Goal: Task Accomplishment & Management: Complete application form

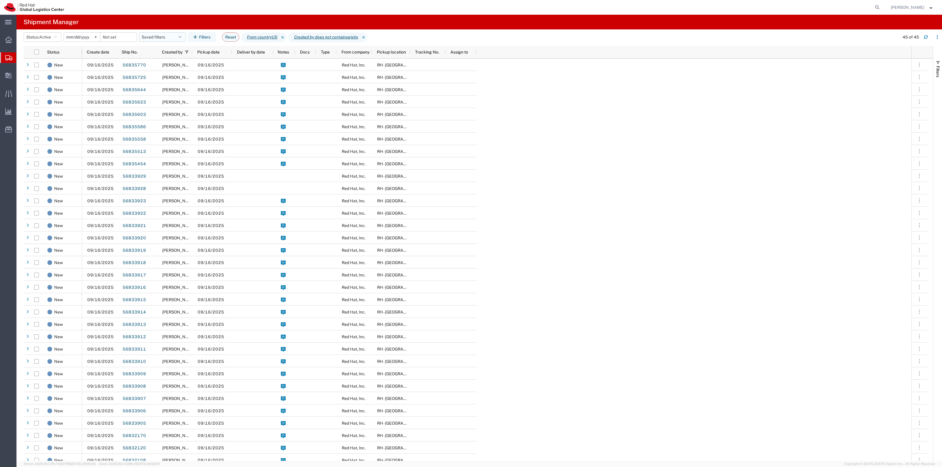
click at [161, 33] on button "Saved filters" at bounding box center [162, 36] width 47 height 9
click at [175, 59] on span "New filter save" at bounding box center [178, 62] width 77 height 11
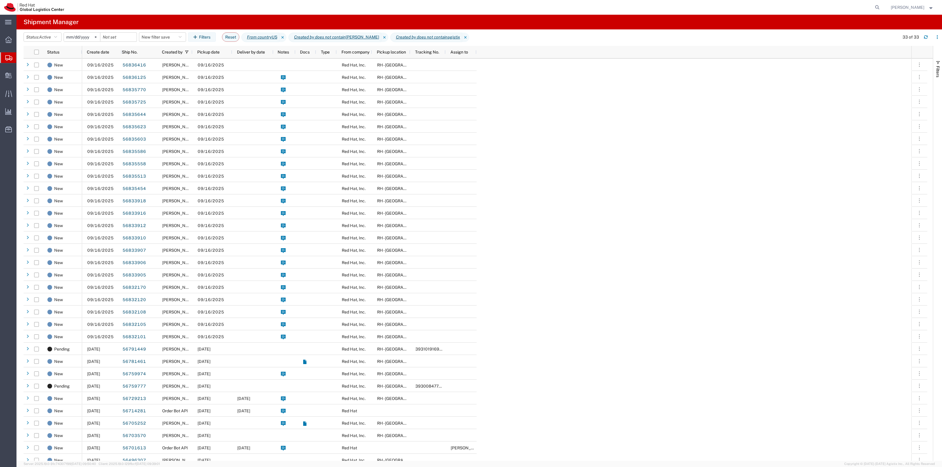
click at [0, 0] on span "Create Shipment" at bounding box center [0, 0] width 0 height 0
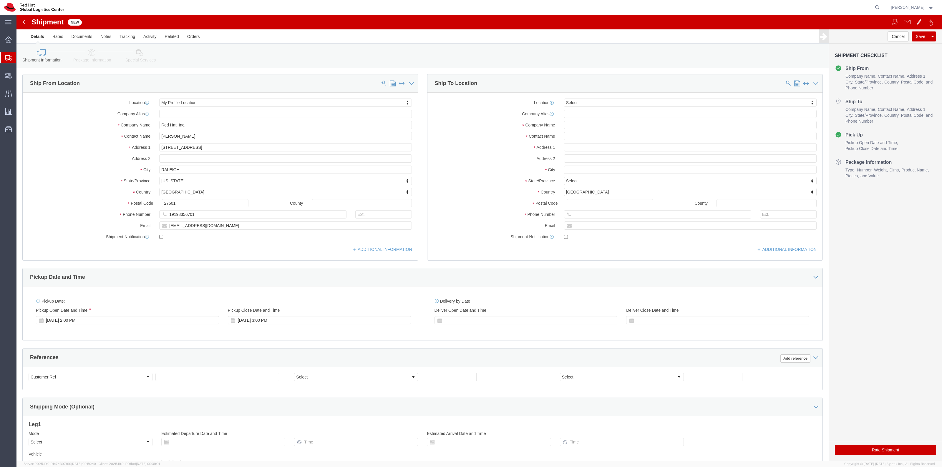
select select
drag, startPoint x: 168, startPoint y: 121, endPoint x: 89, endPoint y: 119, distance: 79.8
click div "Contact Name [PERSON_NAME]"
type input "[PERSON_NAME]"
drag, startPoint x: 173, startPoint y: 201, endPoint x: 137, endPoint y: 200, distance: 36.2
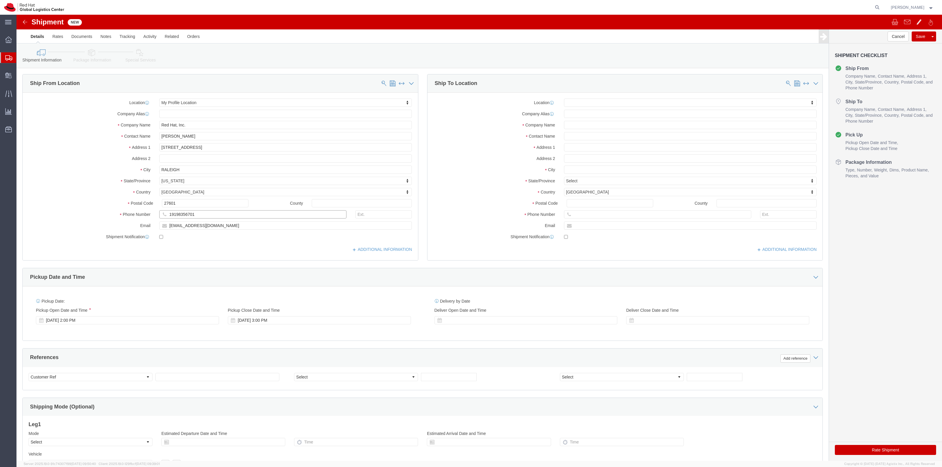
click div "19198356701"
paste input "[PHONE_NUMBER]"
type input "[PHONE_NUMBER]"
drag, startPoint x: 183, startPoint y: 213, endPoint x: 131, endPoint y: 207, distance: 52.1
click input "[EMAIL_ADDRESS][DOMAIN_NAME]"
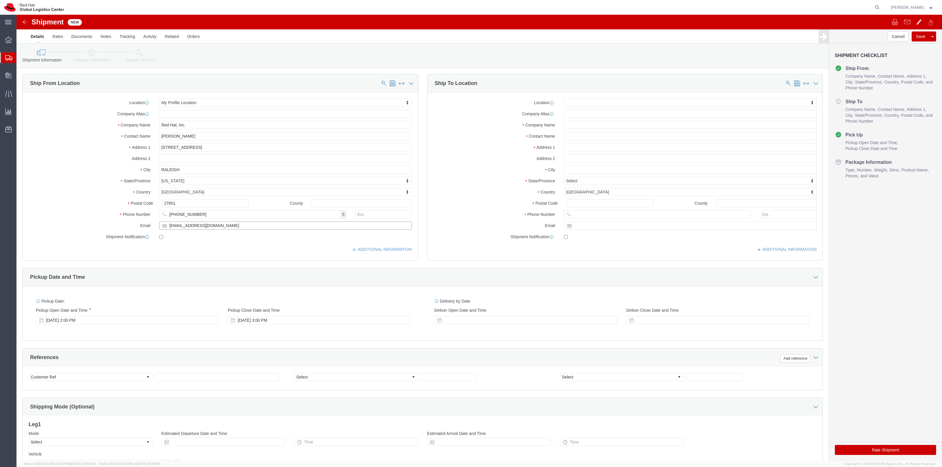
paste input "dmarguli"
type input "[EMAIL_ADDRESS][DOMAIN_NAME]"
checkbox input "true"
click div "Location My Profile Location My Profile Location [GEOGRAPHIC_DATA] - [GEOGRAPHI…"
paste input "argulies"
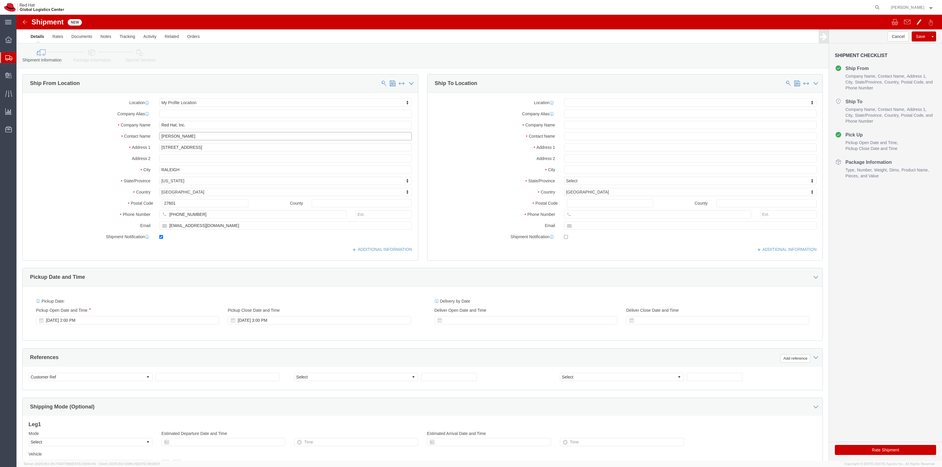
type input "[PERSON_NAME]"
click input "text"
type input "Red Hat"
type input "[PERSON_NAME]"
click label "Address 2"
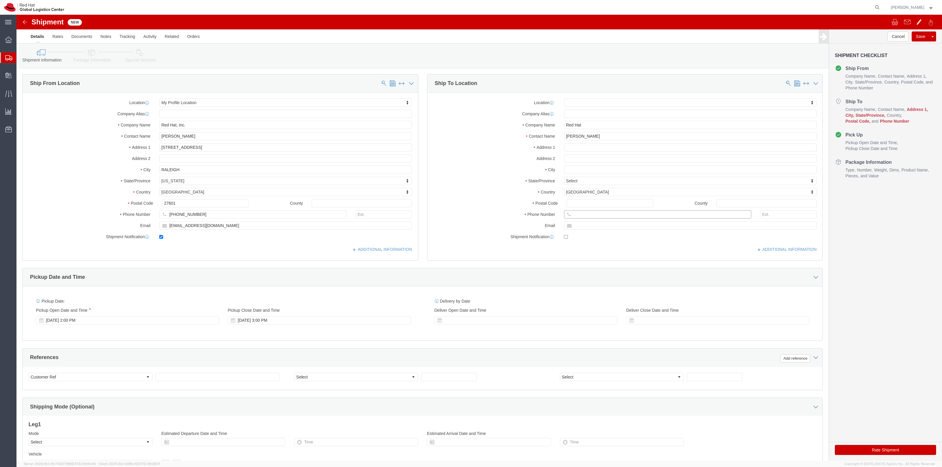
click input "text"
paste input "7724867944"
type input "7724867944"
click input "text"
paste input "[EMAIL_ADDRESS][DOMAIN_NAME]"
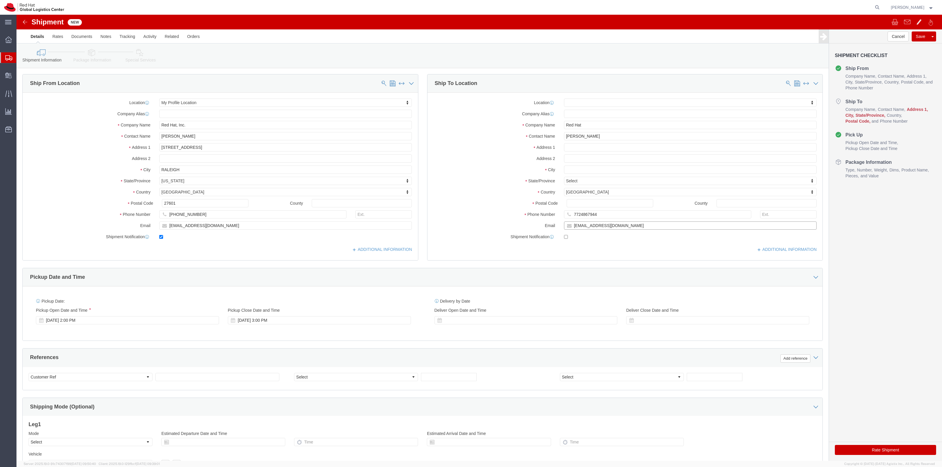
type input "[EMAIL_ADDRESS][DOMAIN_NAME]"
checkbox input "true"
drag, startPoint x: 567, startPoint y: 131, endPoint x: 588, endPoint y: 131, distance: 21.2
click input "text"
paste input "[STREET_ADDRESS]"
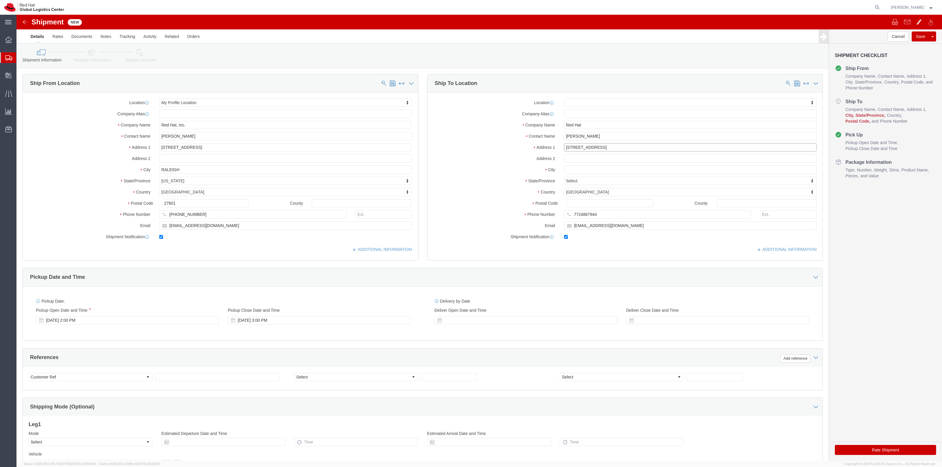
type input "[STREET_ADDRESS]"
select select
click input "text"
paste input "Pembroke Pines"
type input "Pembroke Pines"
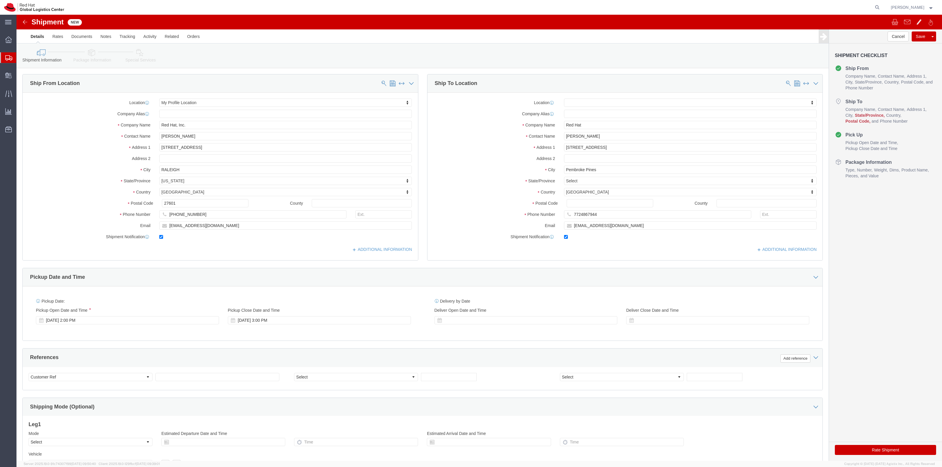
select select
type input "flori"
select select
select select "FL"
click input "Postal Code"
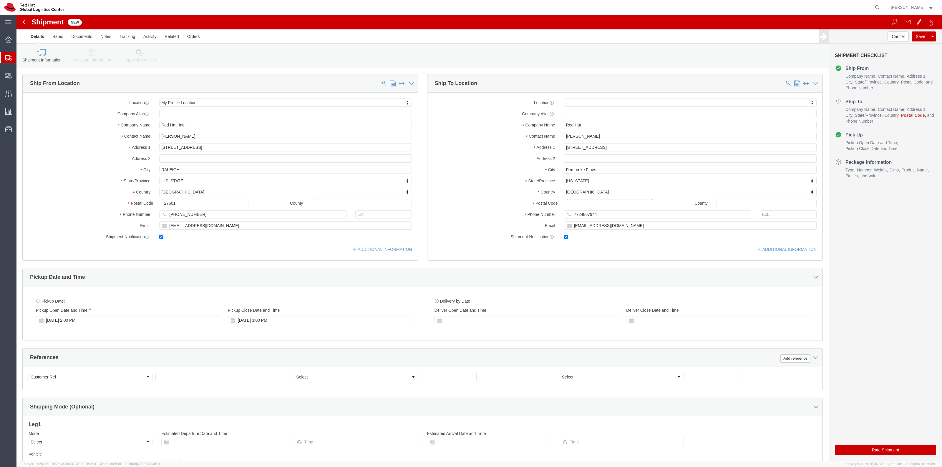
paste input "33028"
type input "33028"
select select
click li "Special Services"
click icon
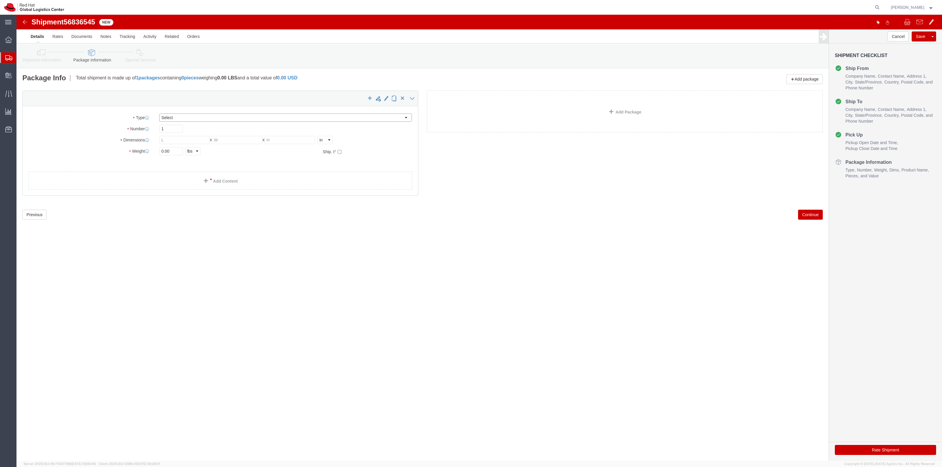
click select "Select Case(s) Crate(s) Envelope Large Box Medium Box PAK Skid(s) Small Box Sma…"
click div "Package Type Select Case(s) Crate(s) Envelope Large Box Medium Box PAK Skid(s) …"
click select "Select Case(s) Crate(s) Envelope Large Box Medium Box PAK Skid(s) Small Box Sma…"
select select "ENV"
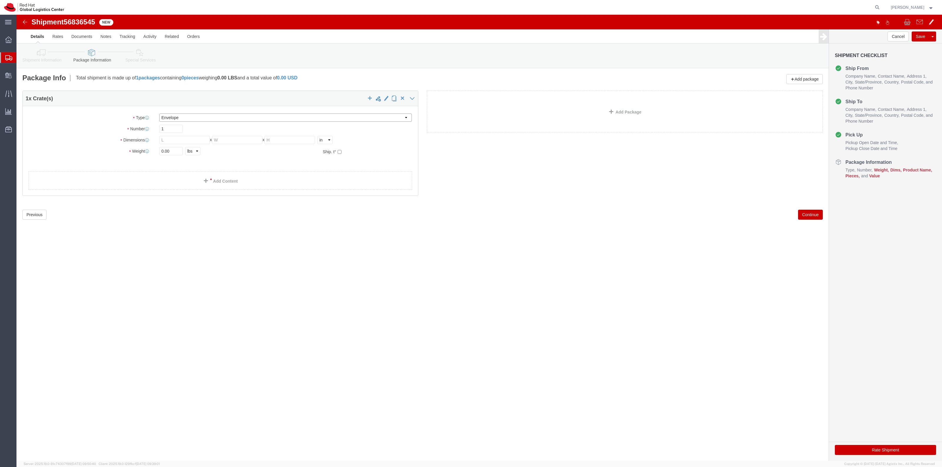
click select "Select Case(s) Crate(s) Envelope Large Box Medium Box PAK Skid(s) Small Box Sma…"
type input "9.50"
type input "12.50"
type input "0.25"
type input "1"
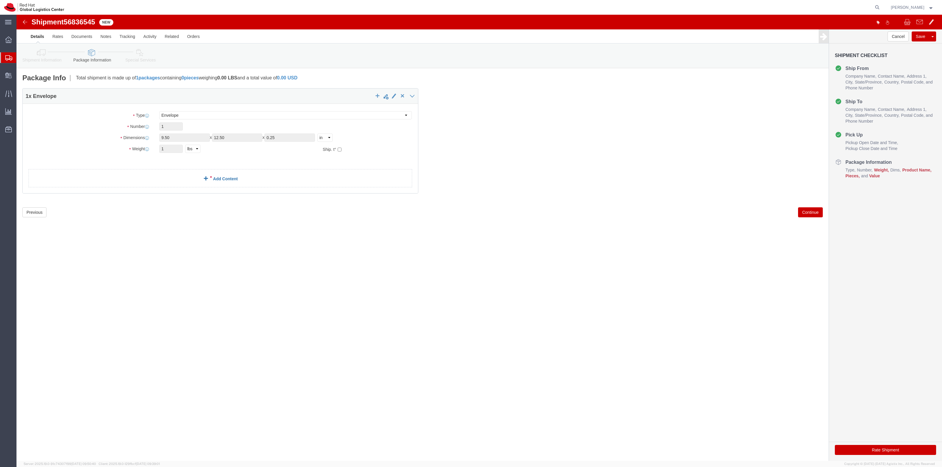
click link "Add Content"
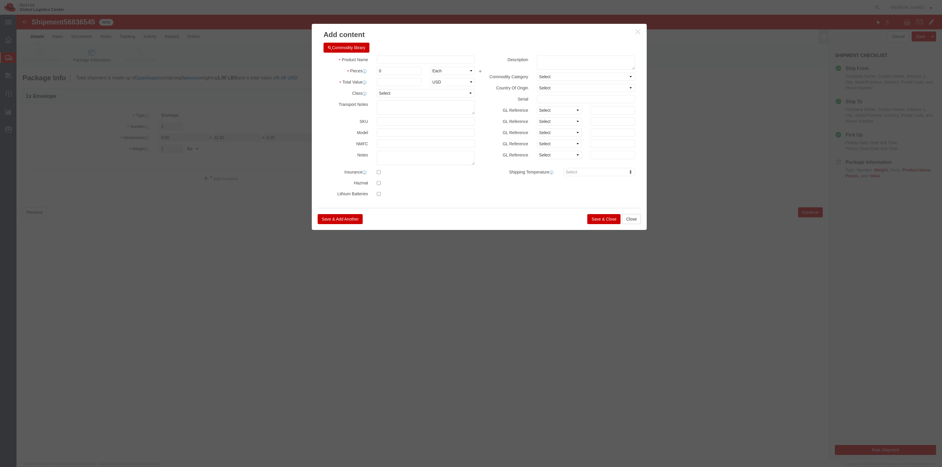
click div "Product Name Pieces 0 Select Bag Barrels 100Board Feet Bottle Box Blister Pack …"
click input "text"
type input "T-Shirt"
type input "1"
click input "text"
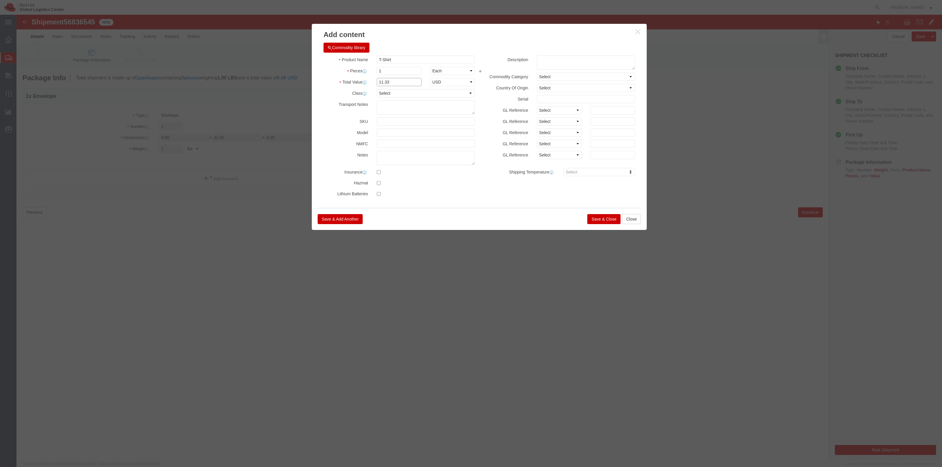
type input "11.33"
click button "Save & Close"
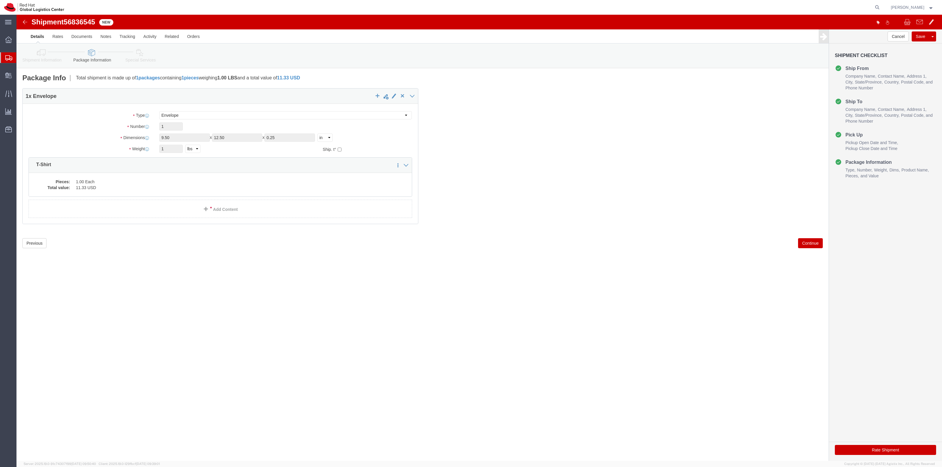
click icon
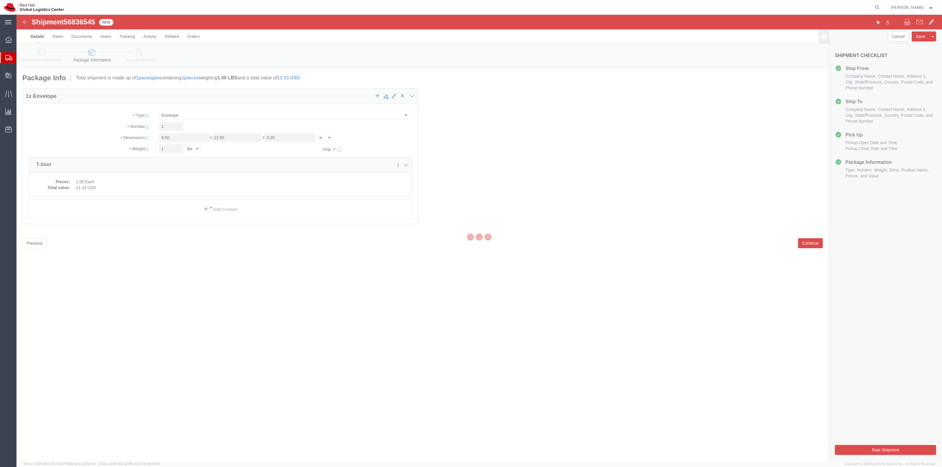
select select
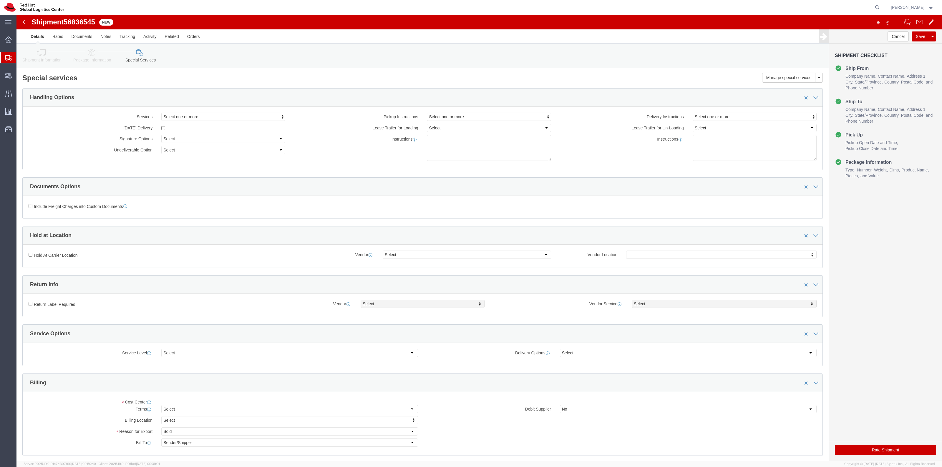
select select "COSTCENTER"
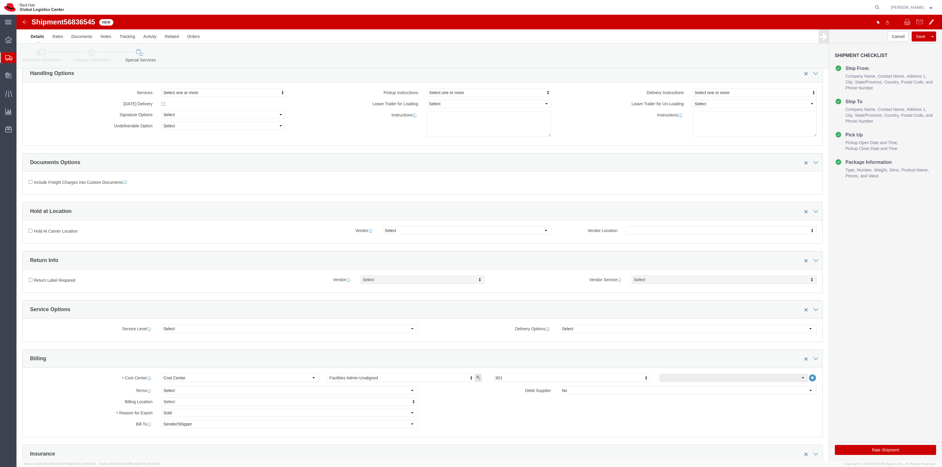
scroll to position [37, 0]
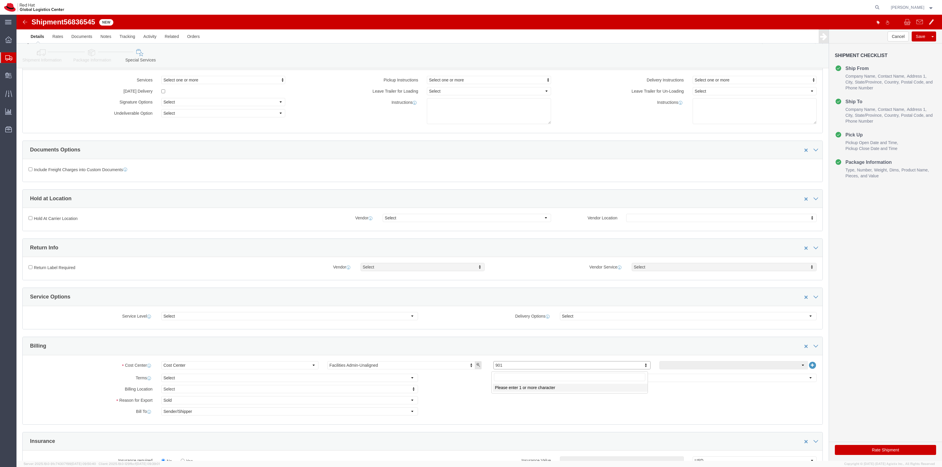
click input "text"
type input "589"
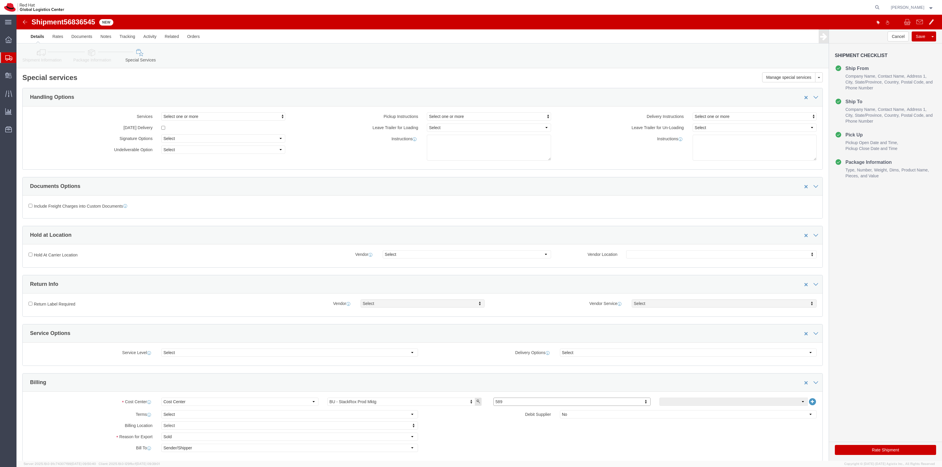
scroll to position [0, 0]
click icon
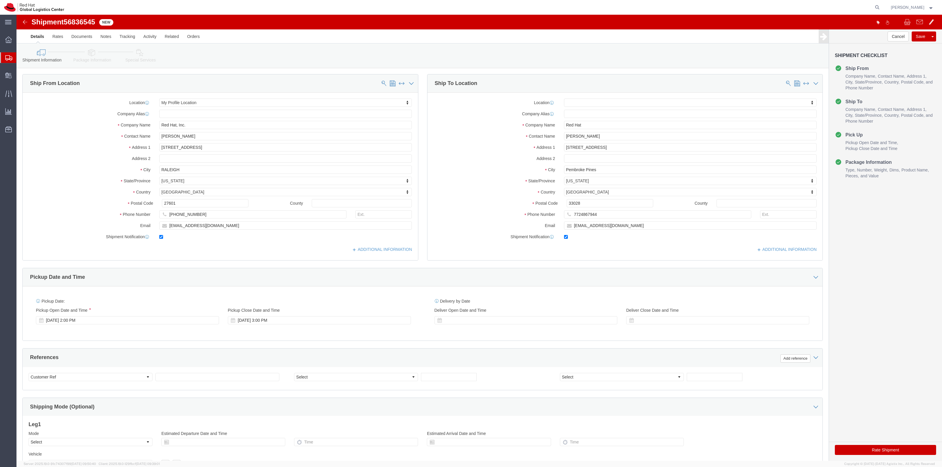
drag, startPoint x: 833, startPoint y: 436, endPoint x: 477, endPoint y: 200, distance: 426.6
click button "Rate Shipment"
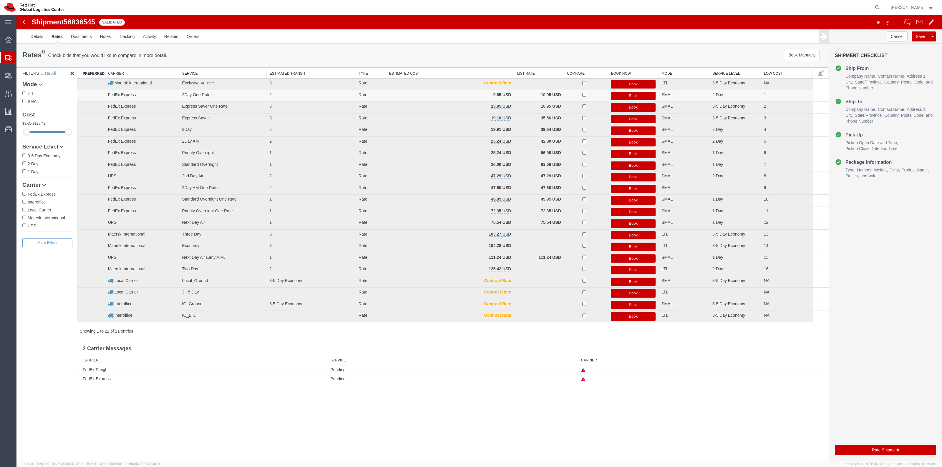
click at [628, 95] on button "Book" at bounding box center [633, 96] width 45 height 9
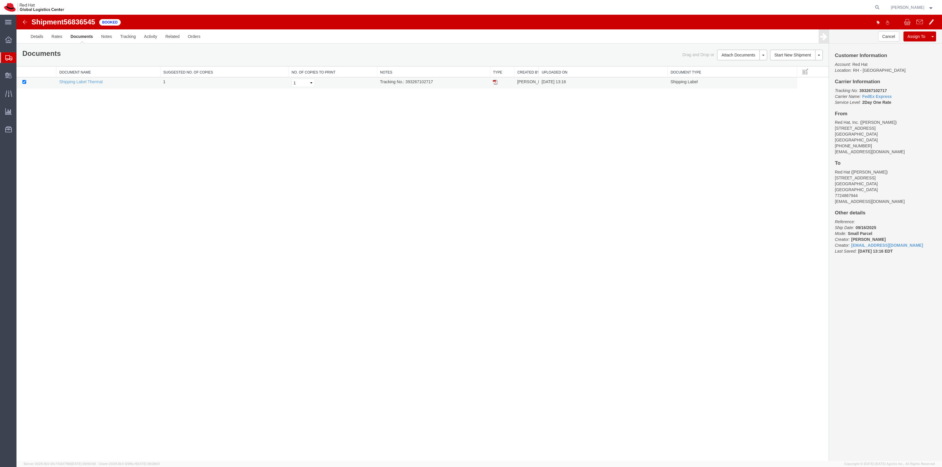
click at [492, 81] on td at bounding box center [502, 82] width 24 height 11
drag, startPoint x: 494, startPoint y: 81, endPoint x: 602, endPoint y: 140, distance: 123.9
click at [494, 81] on img at bounding box center [495, 82] width 5 height 5
click at [0, 0] on span "Create Delivery" at bounding box center [0, 0] width 0 height 0
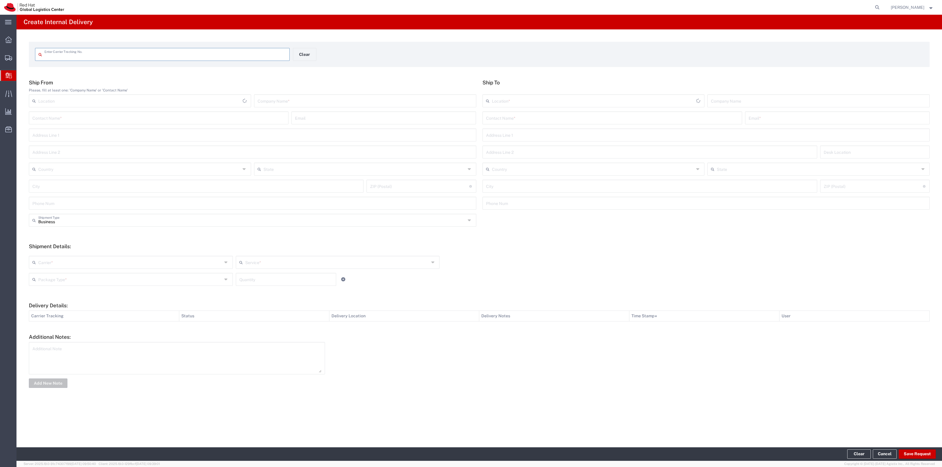
click at [108, 55] on input "text" at bounding box center [165, 54] width 242 height 10
type input "9207190321486300129566"
click at [524, 130] on div "Contact Name * Email *" at bounding box center [706, 125] width 450 height 17
click at [525, 126] on input "text" at bounding box center [612, 122] width 253 height 10
type input "Legal Mail"
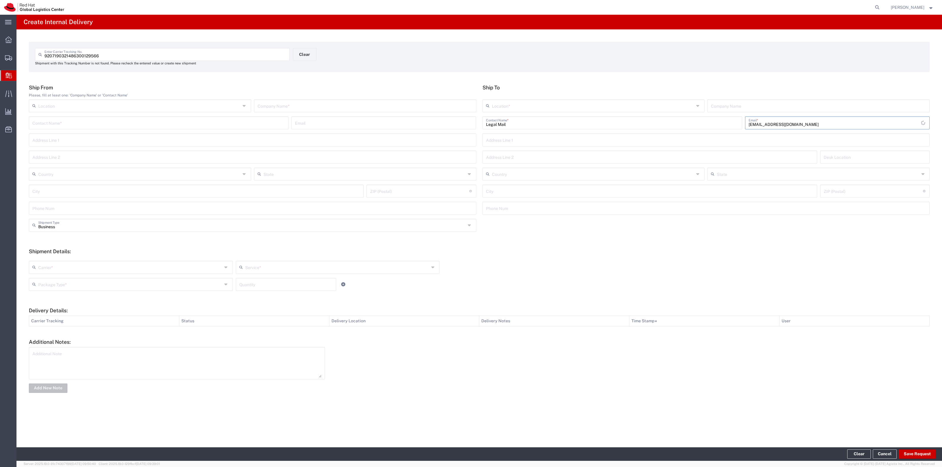
type input "[EMAIL_ADDRESS][DOMAIN_NAME]"
click at [542, 100] on input "text" at bounding box center [593, 105] width 202 height 10
click at [526, 129] on span "RH - [GEOGRAPHIC_DATA]" at bounding box center [593, 128] width 221 height 9
type input "RH - [GEOGRAPHIC_DATA]"
type input "Red Hat, Inc."
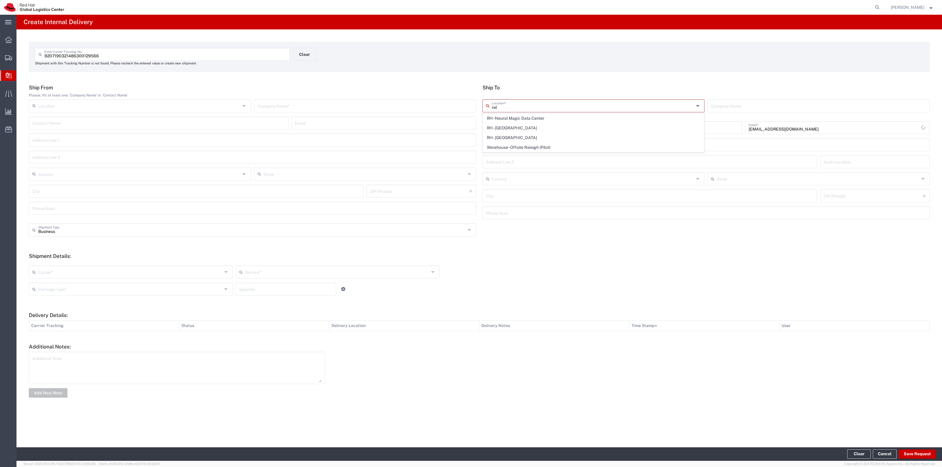
type input "[STREET_ADDRESS]"
type input "[GEOGRAPHIC_DATA]"
type input "RALEIGH"
type input "27601"
type input "[PHONE_NUMBER]"
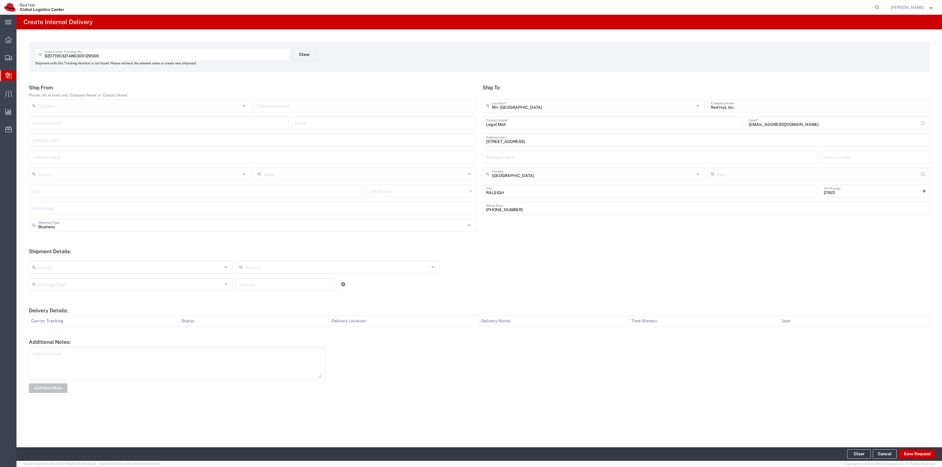
type input "[US_STATE]"
click at [402, 97] on div "Please, fill at least one: 'Company Name' or 'Contact Name'" at bounding box center [252, 95] width 447 height 5
click at [402, 101] on input "text" at bounding box center [365, 105] width 215 height 10
type input "USPS"
type input "RH - [GEOGRAPHIC_DATA]"
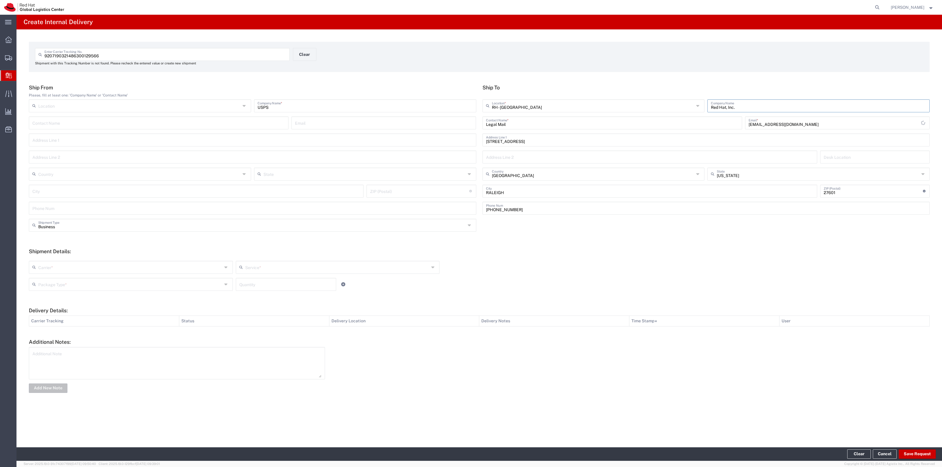
click at [67, 272] on div "Carrier *" at bounding box center [131, 267] width 204 height 13
click at [94, 354] on span "USPS" at bounding box center [130, 357] width 203 height 9
type input "USPS"
click at [257, 264] on input "text" at bounding box center [337, 267] width 184 height 10
click at [260, 293] on span "First-Class" at bounding box center [337, 289] width 203 height 9
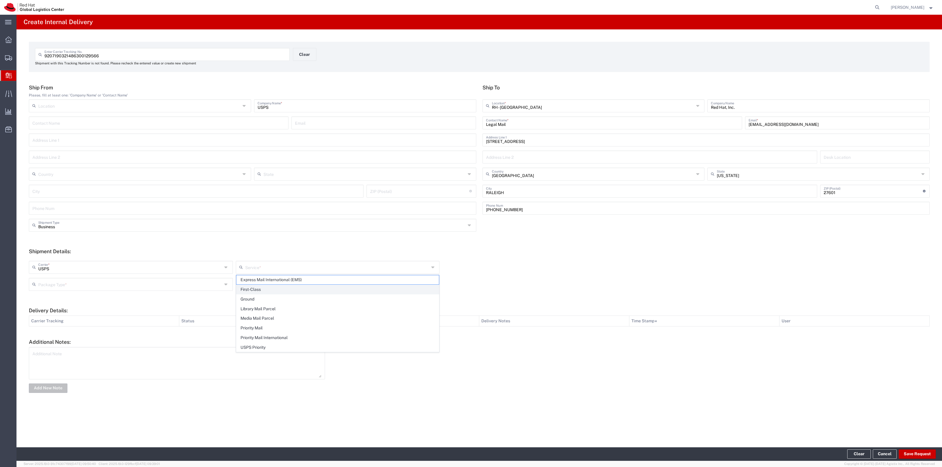
type input "First-Class"
click at [224, 286] on div "Package Type *" at bounding box center [131, 284] width 204 height 13
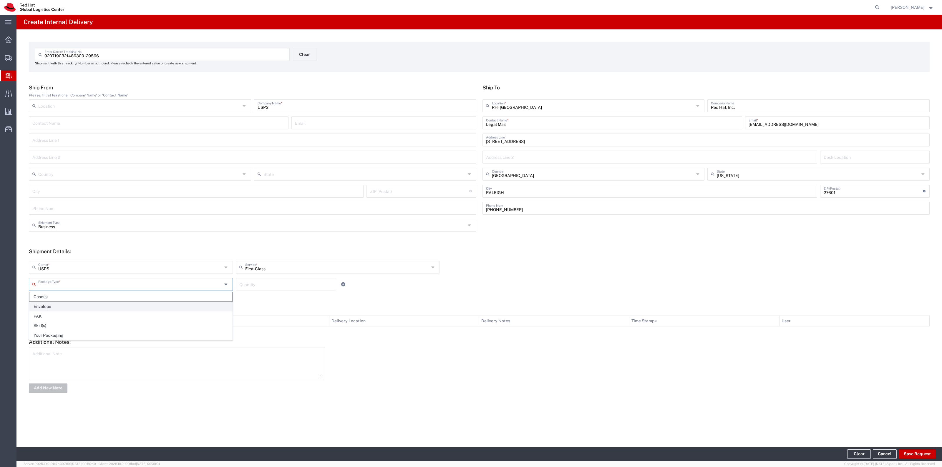
click at [192, 305] on span "Envelope" at bounding box center [130, 306] width 203 height 9
type input "Envelope"
drag, startPoint x: 245, startPoint y: 291, endPoint x: 248, endPoint y: 284, distance: 7.4
click at [246, 289] on div "Envelope Package Type * Case(s) Envelope PAK Skid(s) Your Packaging Quantity" at bounding box center [337, 286] width 620 height 17
click at [248, 284] on input "1" at bounding box center [285, 284] width 93 height 10
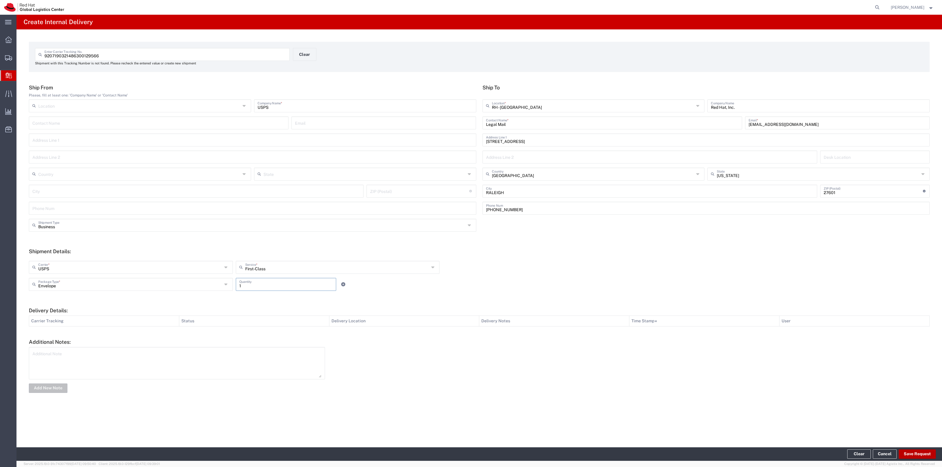
type input "1"
click at [910, 457] on button "Save Request" at bounding box center [917, 454] width 37 height 9
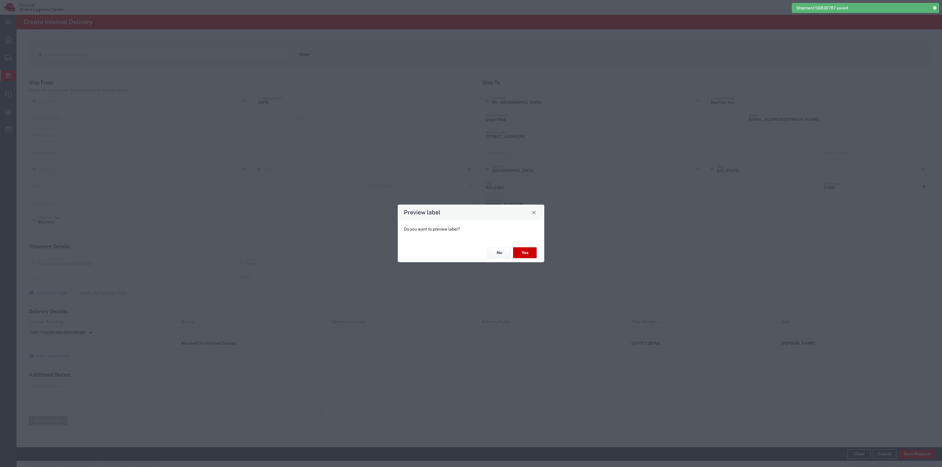
type input "Envelope"
type input "First-Class"
click at [508, 251] on button "No" at bounding box center [499, 253] width 24 height 11
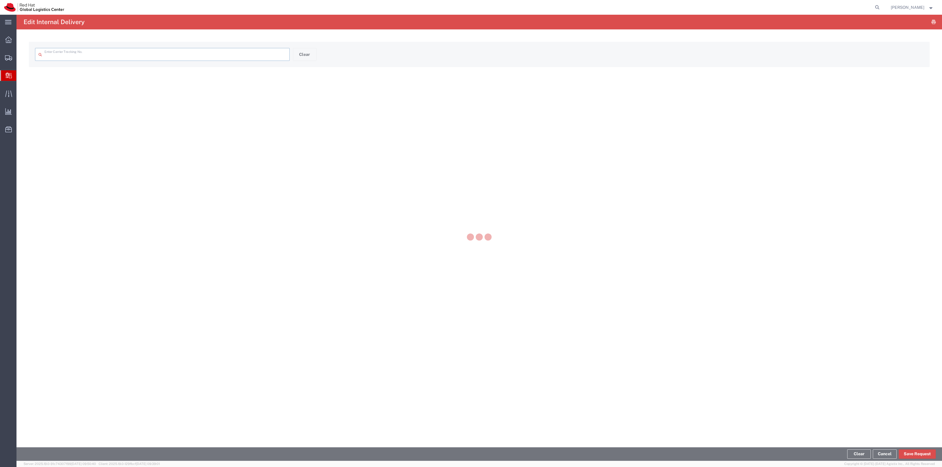
type input "9207190321486300129566"
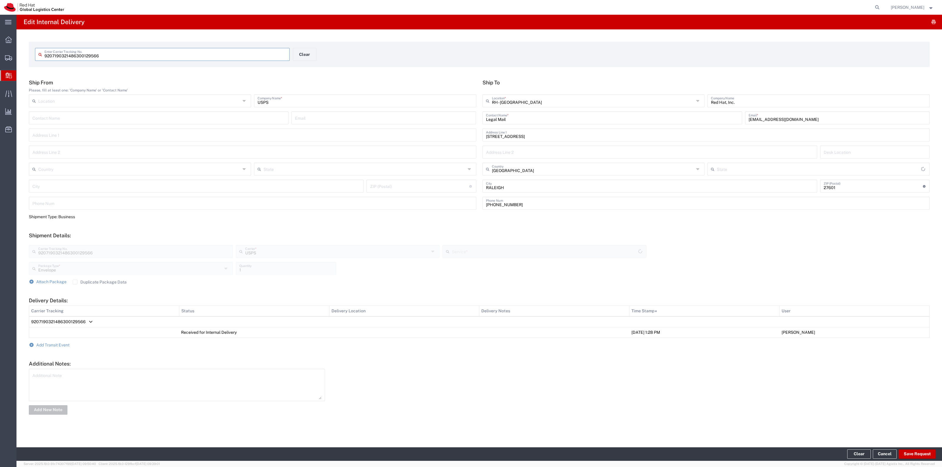
type input "First-Class"
type input "[US_STATE]"
click at [77, 344] on form "Ship From Please, fill at least one: 'Company Name' or 'Contact Name' Location …" at bounding box center [479, 247] width 901 height 336
click at [60, 346] on span "Add Transit Event" at bounding box center [52, 345] width 33 height 5
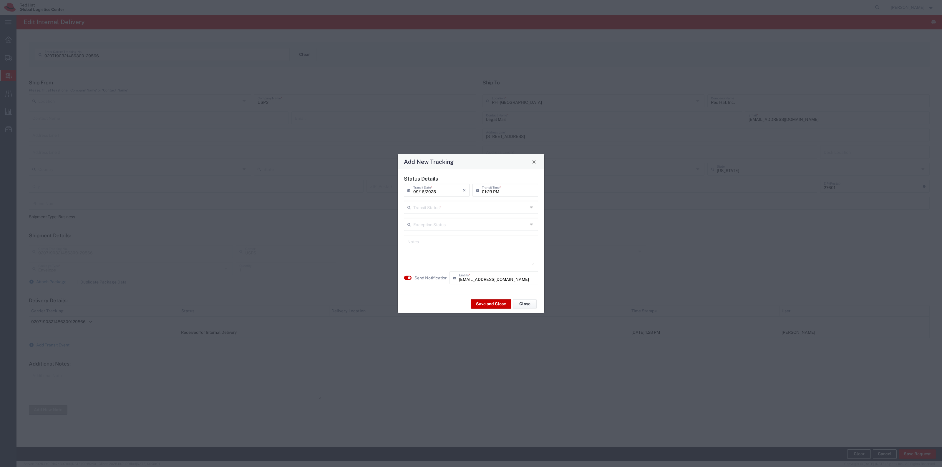
click at [504, 200] on div "[DATE] × Transit Date * Cancel Apply 01:29 PM Transit Time *" at bounding box center [470, 192] width 137 height 17
drag, startPoint x: 501, startPoint y: 208, endPoint x: 475, endPoint y: 231, distance: 34.8
click at [501, 208] on input "text" at bounding box center [470, 207] width 114 height 10
click at [472, 223] on span "Delivery Confirmation" at bounding box center [470, 220] width 133 height 9
type input "Delivery Confirmation"
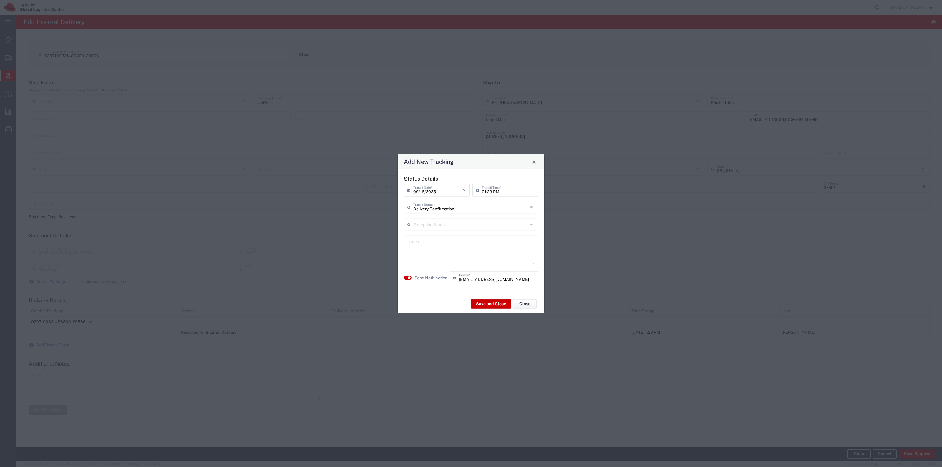
click at [442, 279] on label "Send Notification" at bounding box center [430, 278] width 33 height 6
click at [480, 304] on button "Save and Close" at bounding box center [491, 303] width 40 height 9
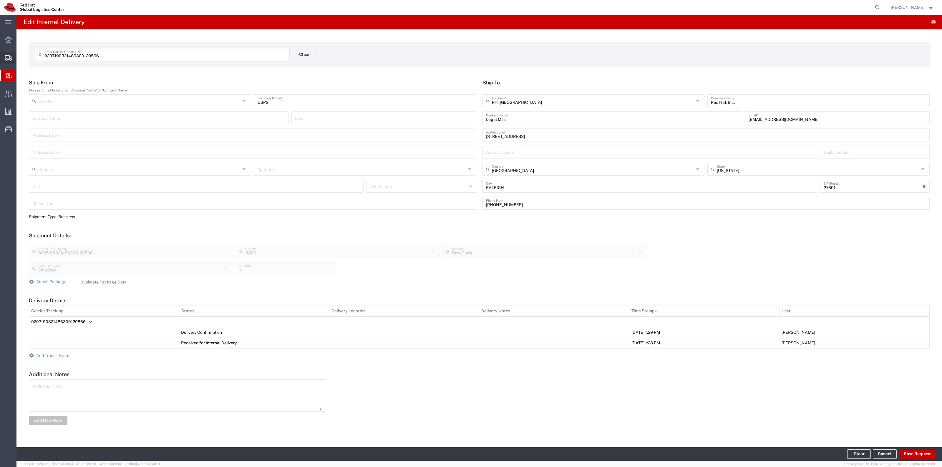
click at [0, 0] on span "Shipment Manager" at bounding box center [0, 0] width 0 height 0
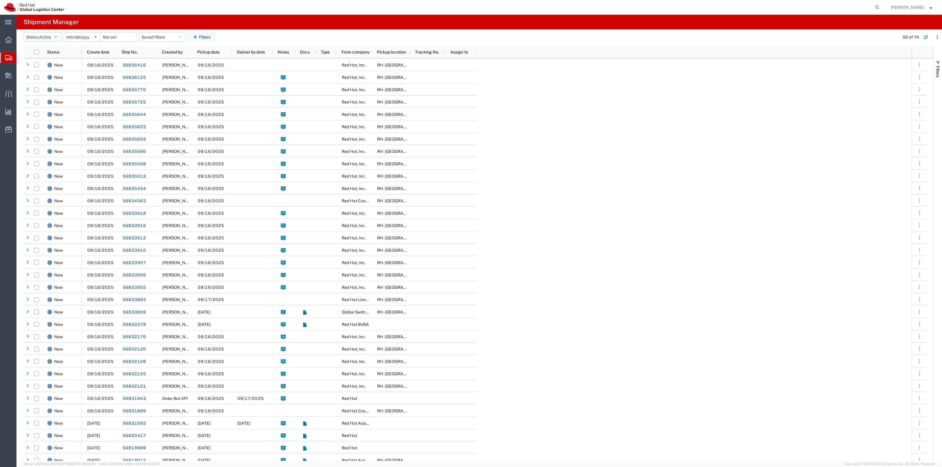
click at [43, 40] on span "Active" at bounding box center [45, 37] width 12 height 6
click at [63, 54] on span "Booked" at bounding box center [58, 52] width 69 height 9
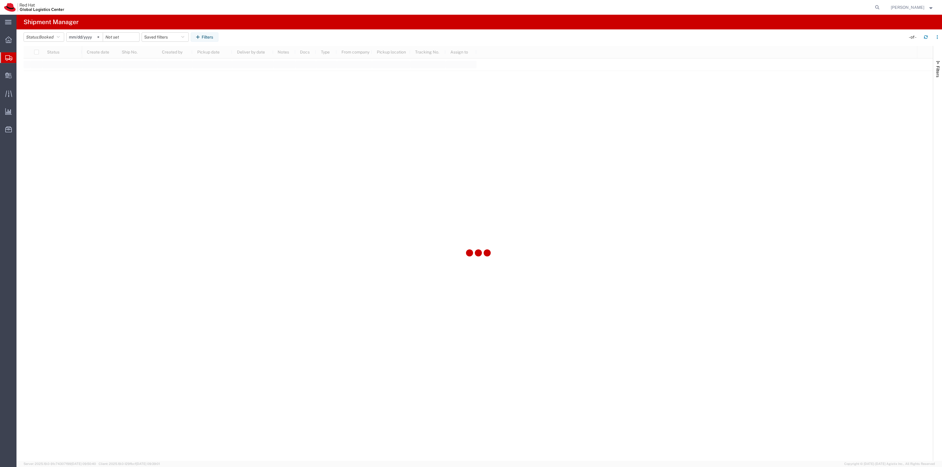
click at [84, 35] on input "[DATE]" at bounding box center [85, 37] width 36 height 9
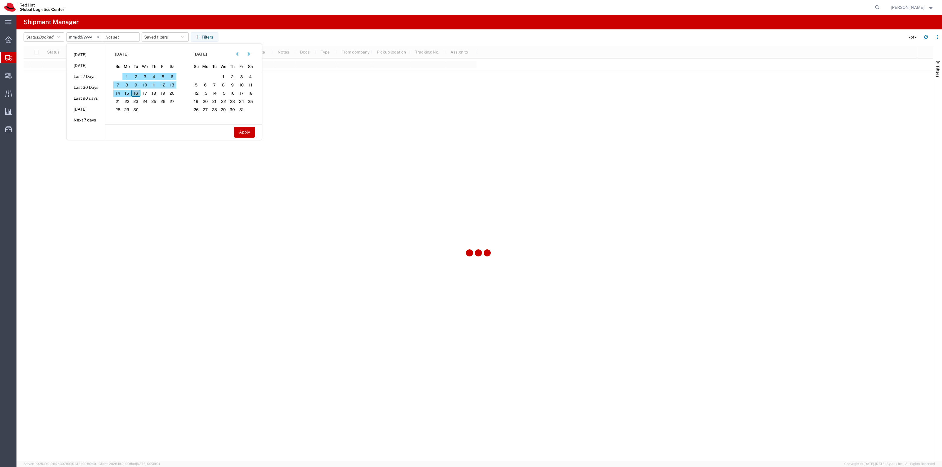
click at [140, 93] on span "16" at bounding box center [135, 93] width 9 height 7
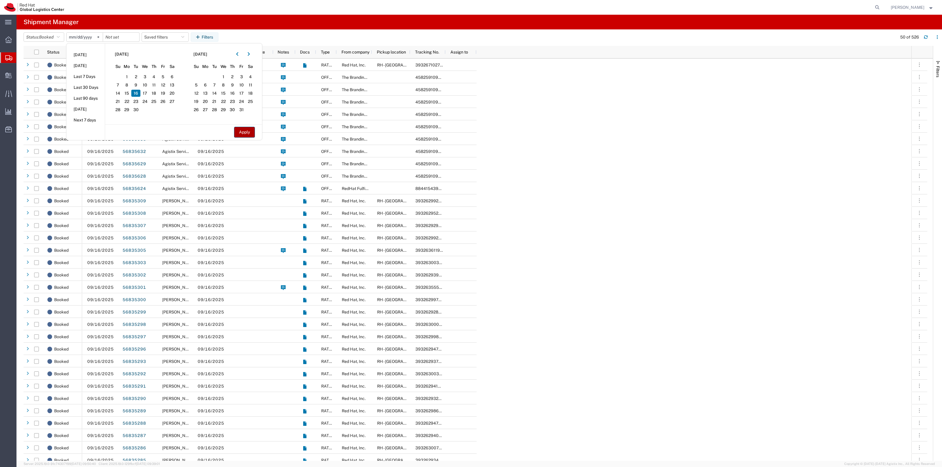
click at [243, 130] on button "Apply" at bounding box center [244, 132] width 21 height 11
type input "[DATE]"
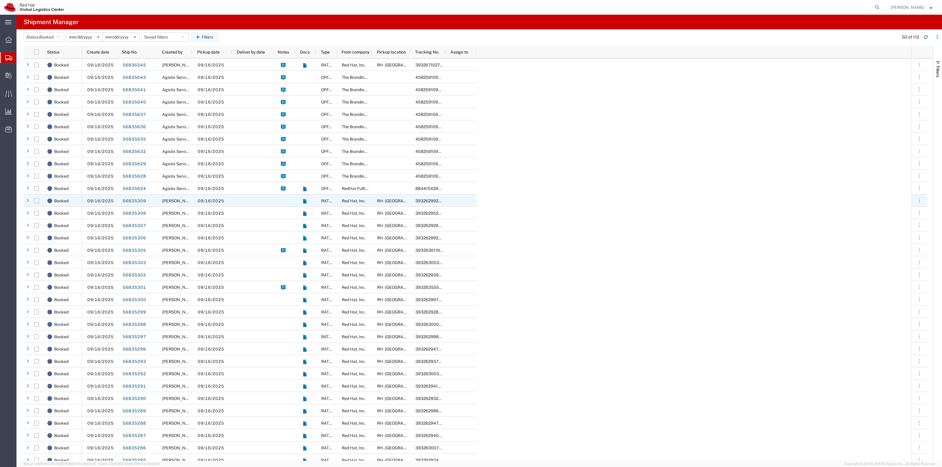
click at [416, 195] on div "393262992667" at bounding box center [427, 201] width 35 height 12
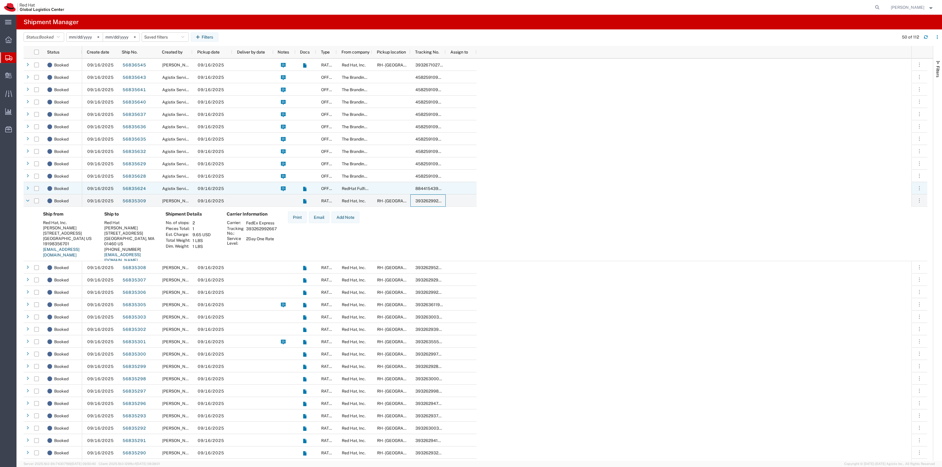
click at [398, 194] on div at bounding box center [391, 188] width 38 height 12
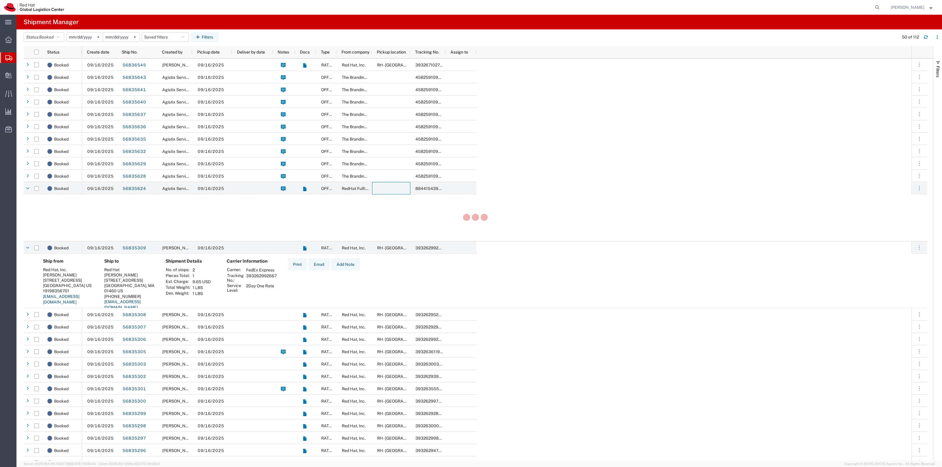
click at [399, 195] on div at bounding box center [476, 218] width 904 height 47
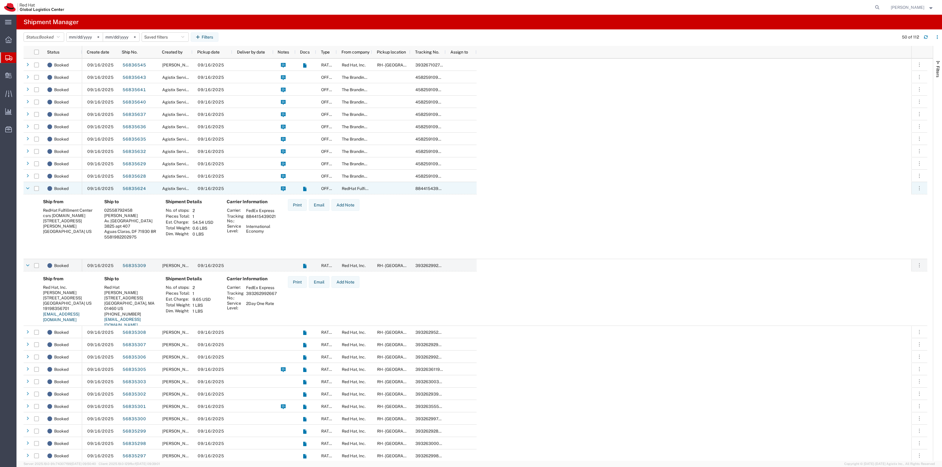
click at [400, 189] on div at bounding box center [391, 188] width 38 height 12
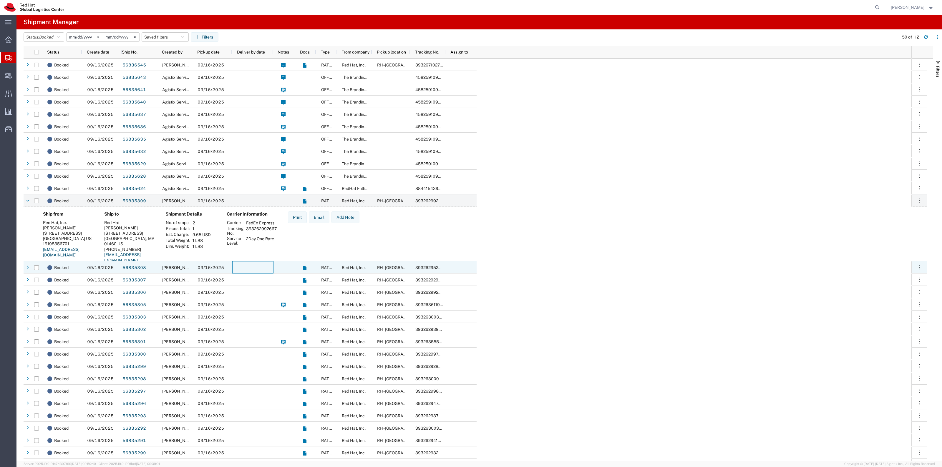
click at [268, 268] on div at bounding box center [252, 267] width 41 height 12
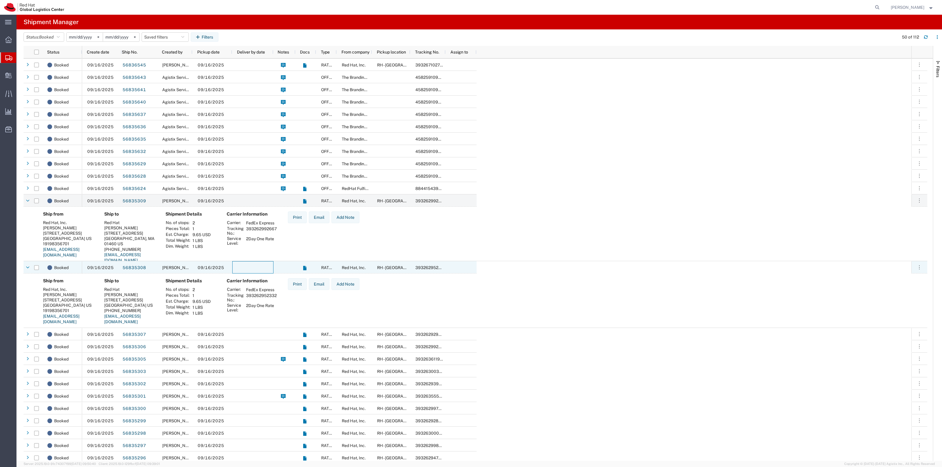
click at [268, 268] on div at bounding box center [252, 267] width 41 height 12
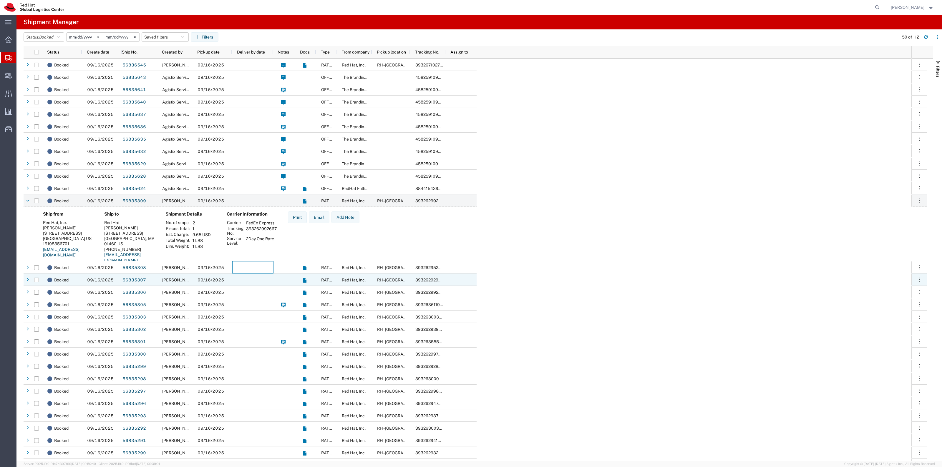
click at [270, 278] on div at bounding box center [252, 280] width 41 height 12
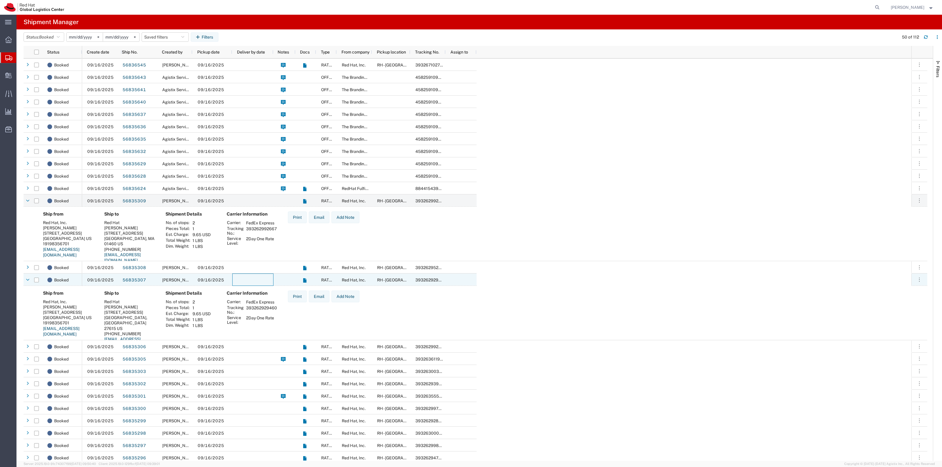
click at [270, 278] on div at bounding box center [252, 280] width 41 height 12
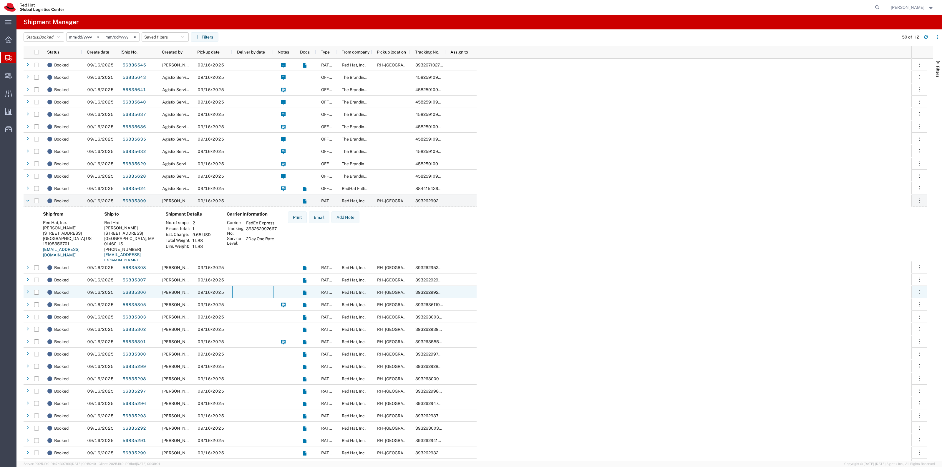
click at [270, 289] on div at bounding box center [252, 292] width 41 height 12
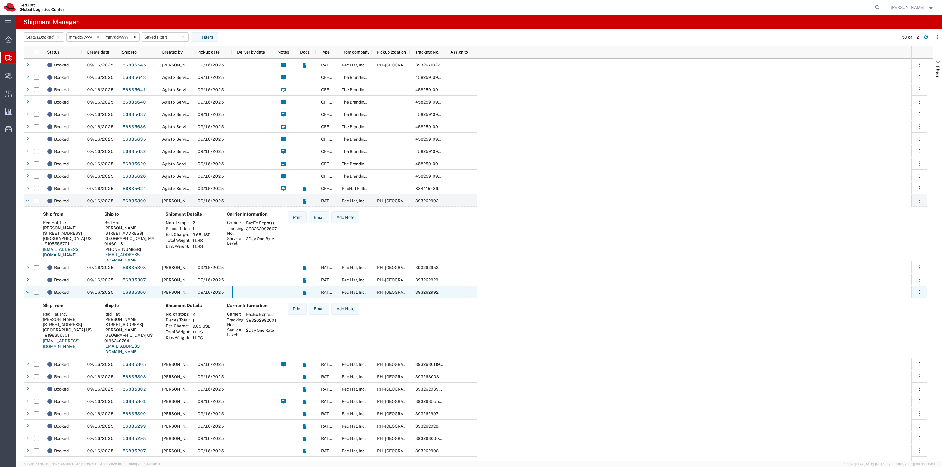
click at [270, 289] on div at bounding box center [252, 292] width 41 height 12
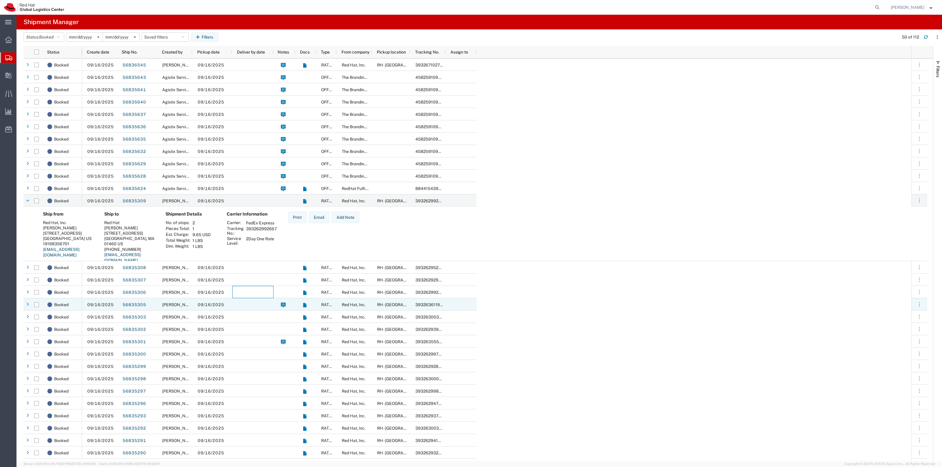
click at [266, 304] on div at bounding box center [252, 304] width 41 height 12
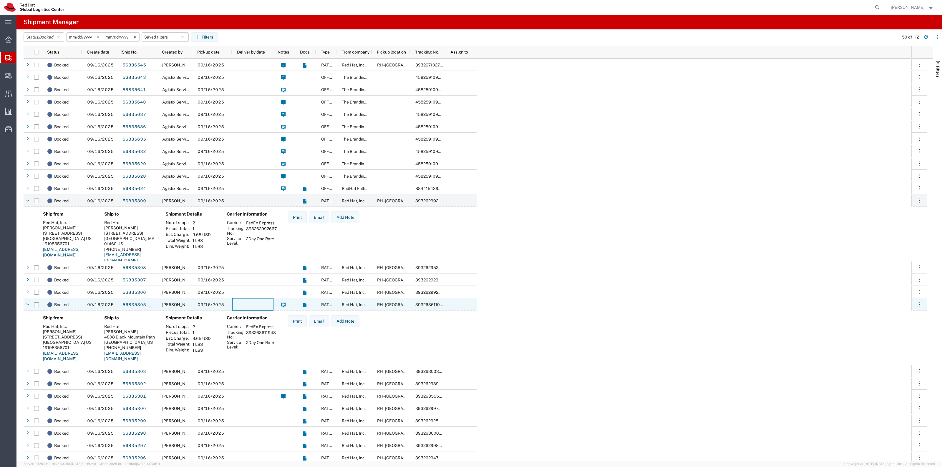
click at [266, 304] on div at bounding box center [252, 304] width 41 height 12
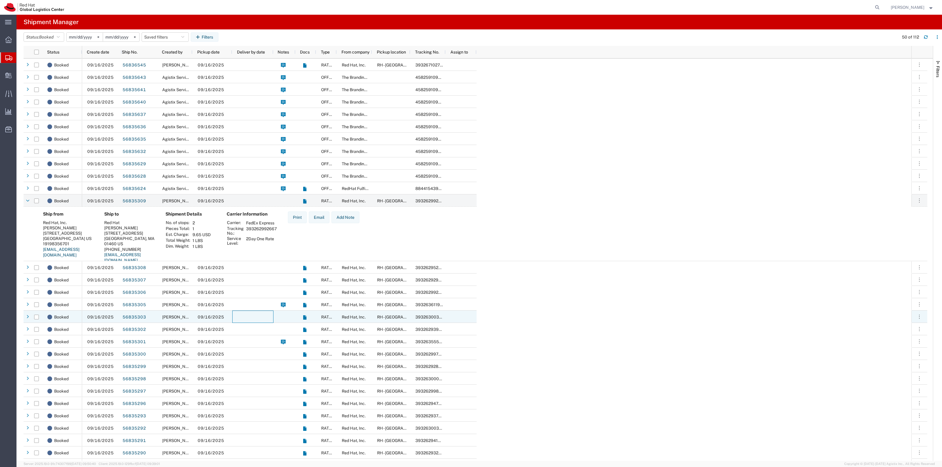
click at [263, 313] on div at bounding box center [252, 317] width 41 height 12
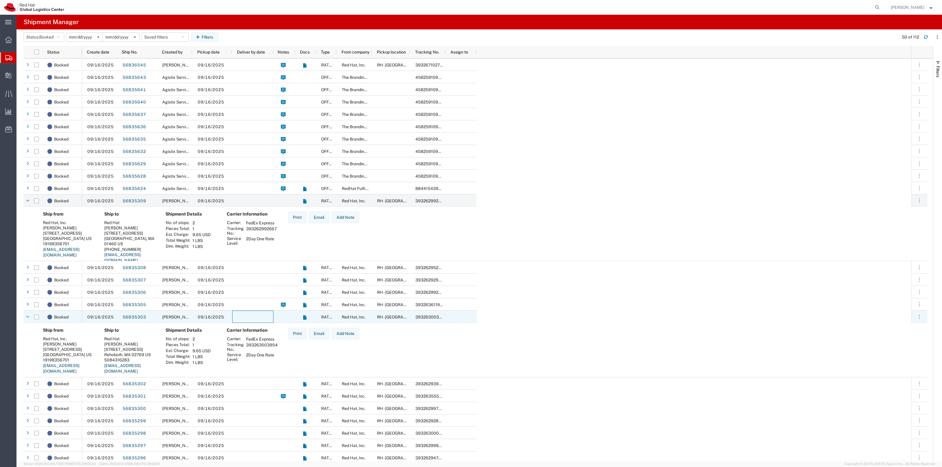
click at [263, 315] on div at bounding box center [252, 317] width 41 height 12
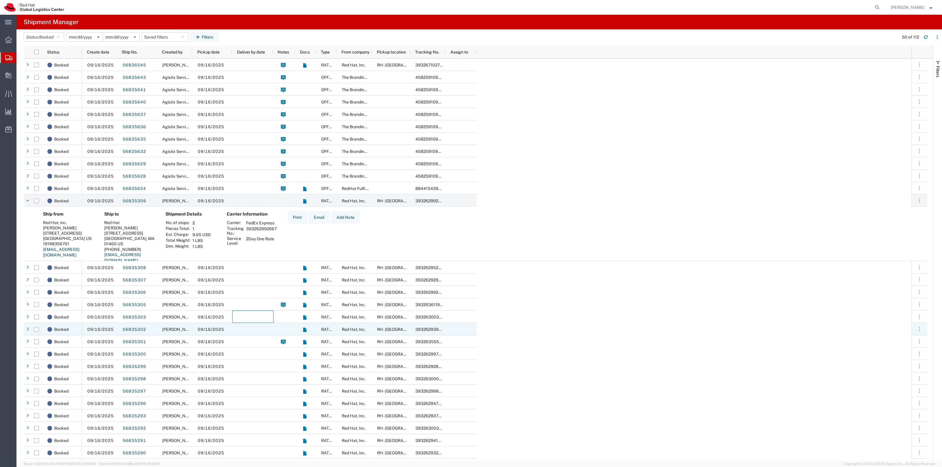
click at [258, 326] on div at bounding box center [252, 329] width 41 height 12
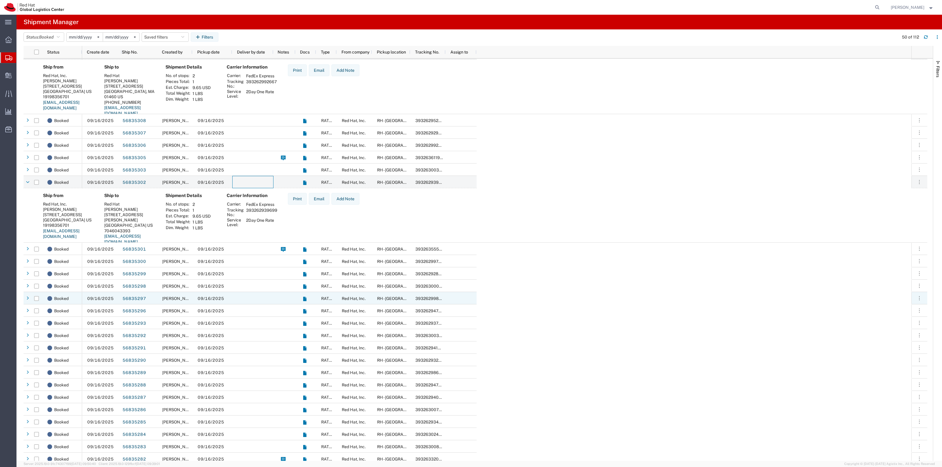
scroll to position [147, 0]
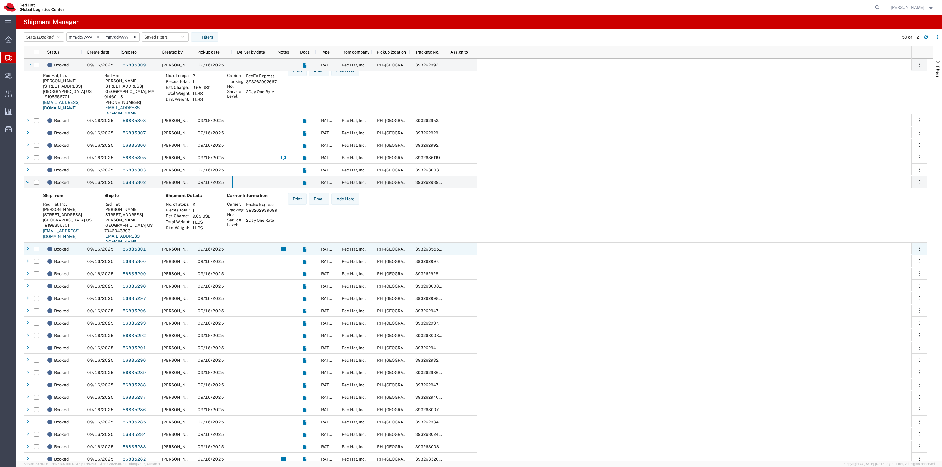
click at [255, 248] on div at bounding box center [252, 249] width 41 height 12
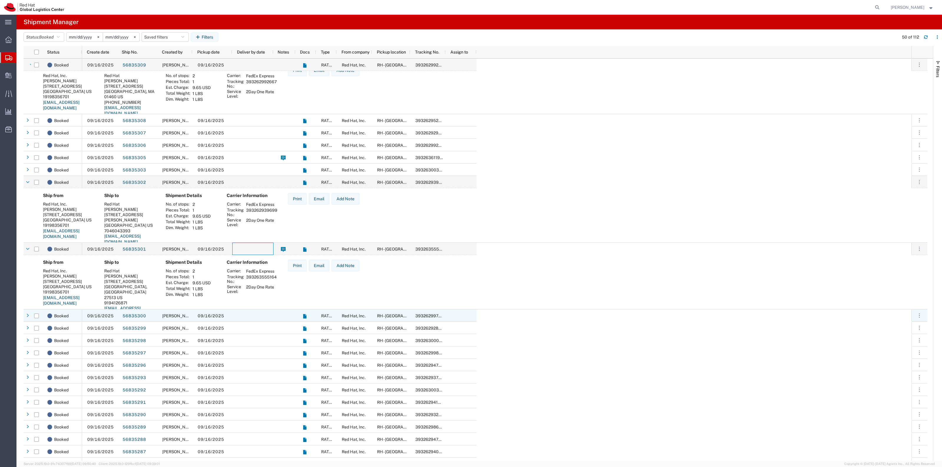
click at [236, 314] on div at bounding box center [252, 316] width 41 height 12
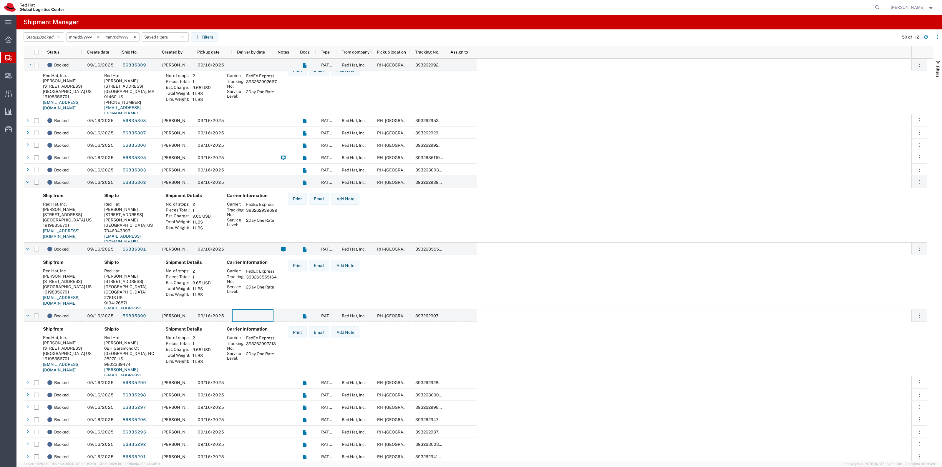
click at [238, 379] on div at bounding box center [252, 382] width 41 height 12
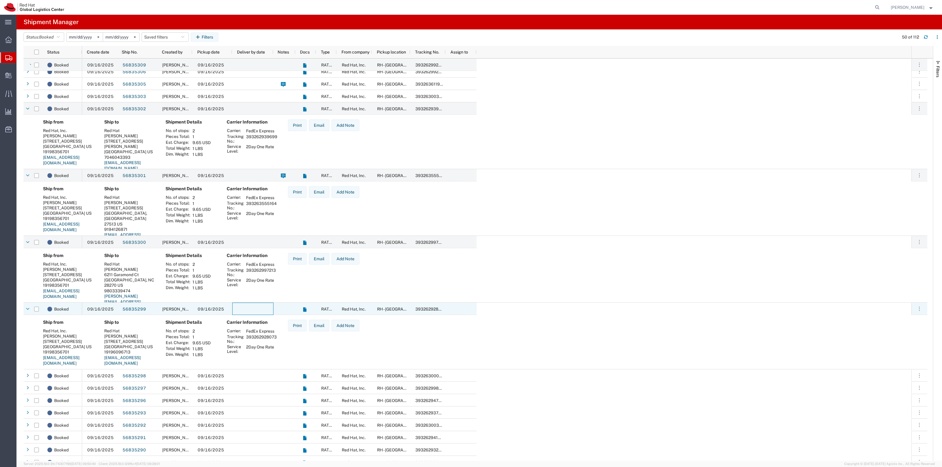
scroll to position [0, 0]
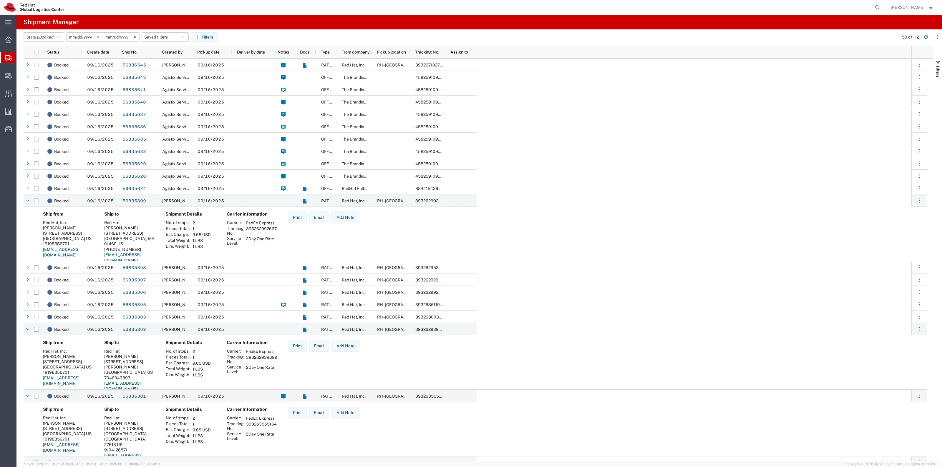
click at [889, 4] on nav "[PERSON_NAME]" at bounding box center [473, 7] width 938 height 15
click at [881, 8] on icon at bounding box center [877, 7] width 8 height 8
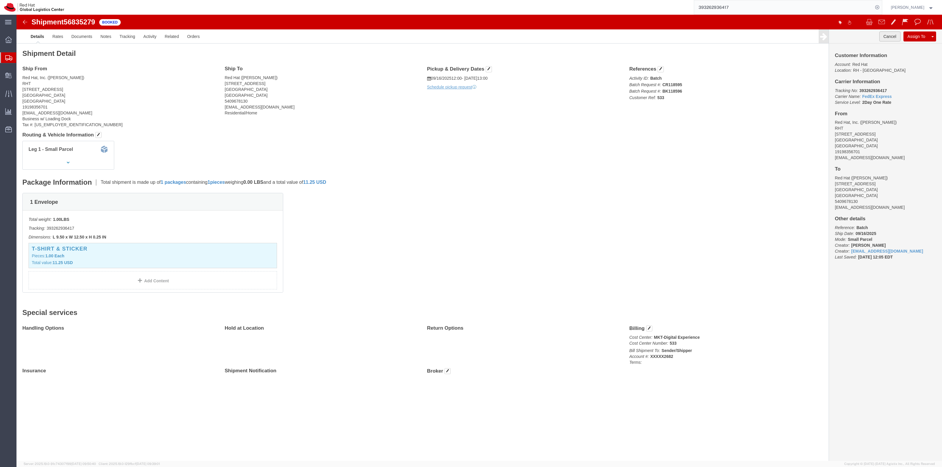
click button "Cancel"
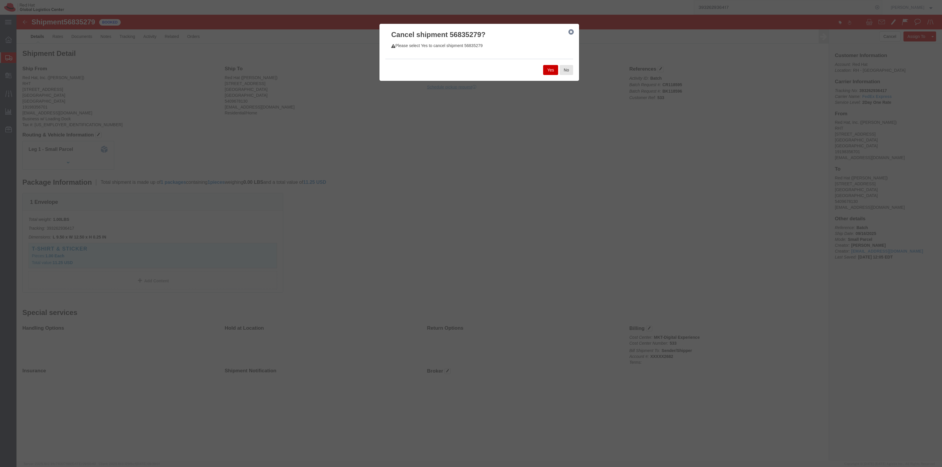
click button "Yes"
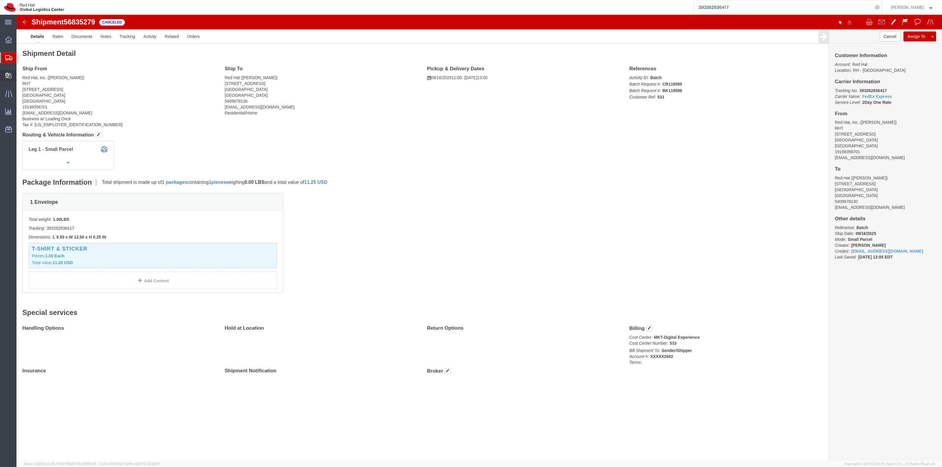
drag, startPoint x: 5, startPoint y: 77, endPoint x: 23, endPoint y: 82, distance: 18.6
click at [5, 77] on icon at bounding box center [8, 76] width 6 height 6
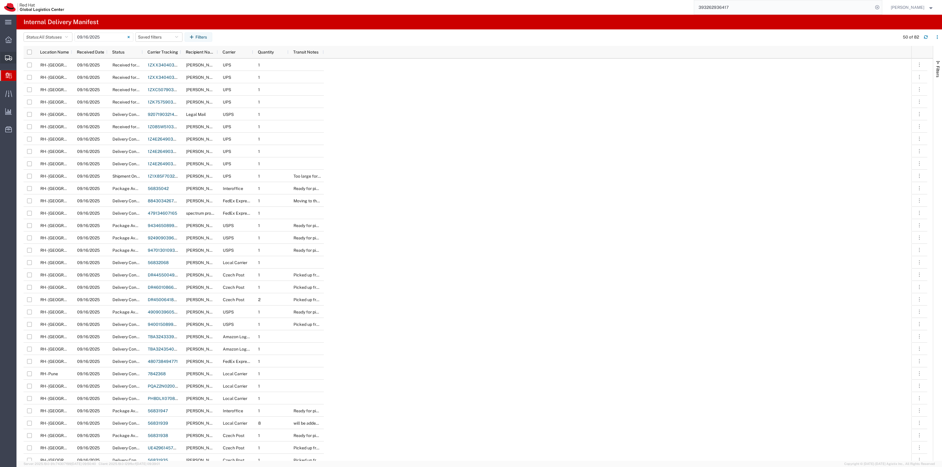
click at [0, 0] on span "Shipment Manager" at bounding box center [0, 0] width 0 height 0
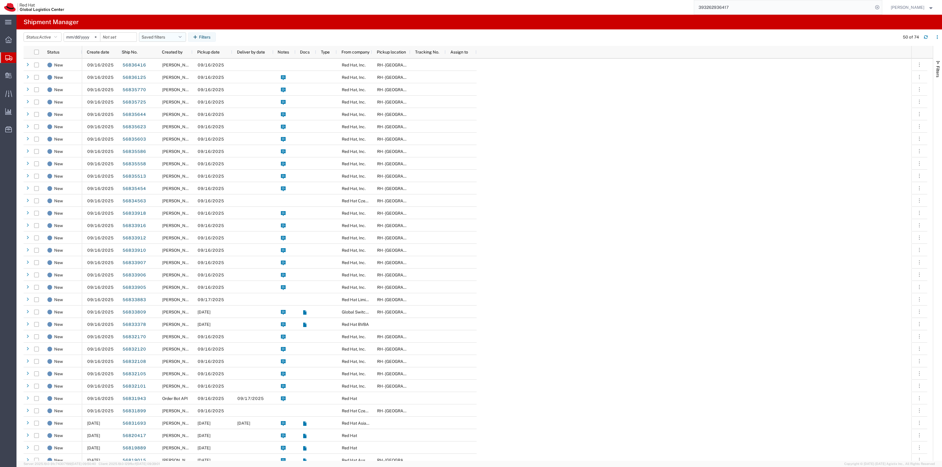
click at [174, 39] on button "Saved filters" at bounding box center [162, 36] width 47 height 9
click at [51, 35] on span "Active" at bounding box center [45, 37] width 12 height 5
click at [47, 83] on span "Booked" at bounding box center [58, 86] width 69 height 9
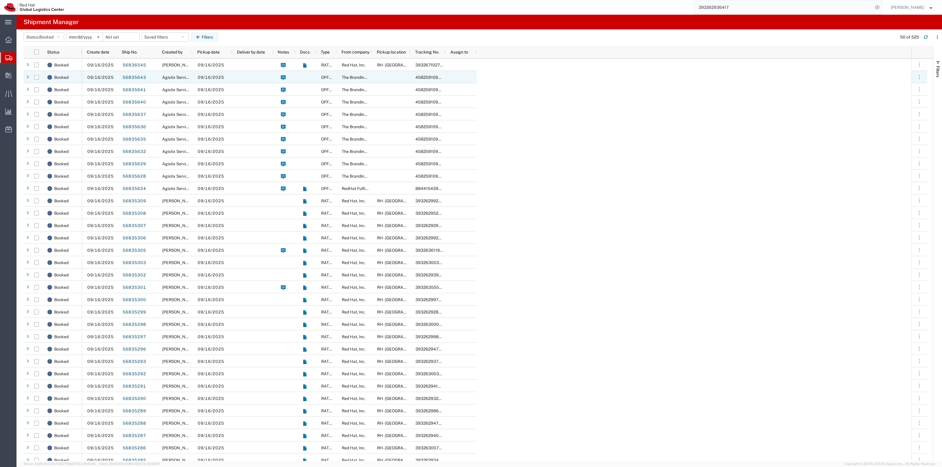
click at [260, 78] on div at bounding box center [252, 77] width 41 height 12
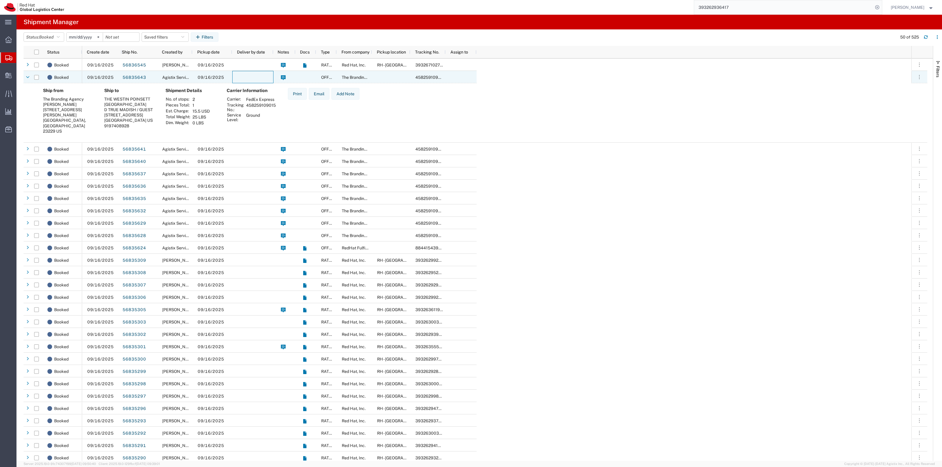
click at [260, 78] on div at bounding box center [252, 77] width 41 height 12
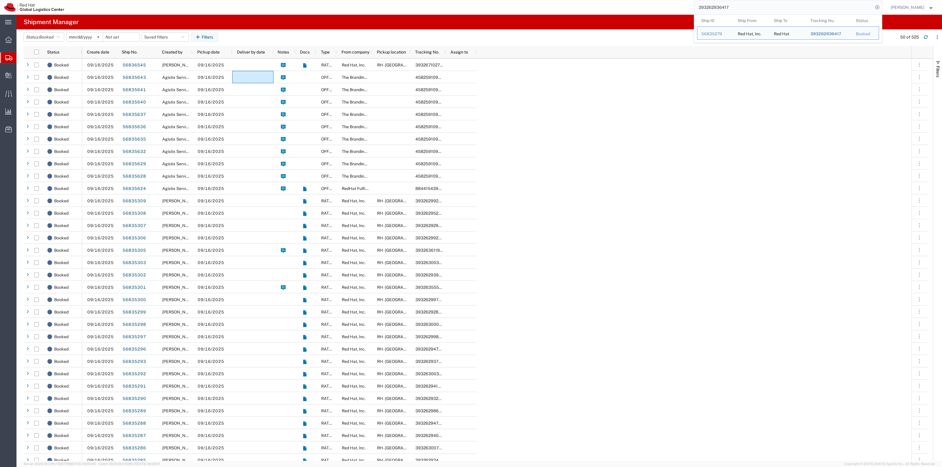
click at [797, 8] on input "393262936417" at bounding box center [783, 7] width 179 height 14
type input "393265234517"
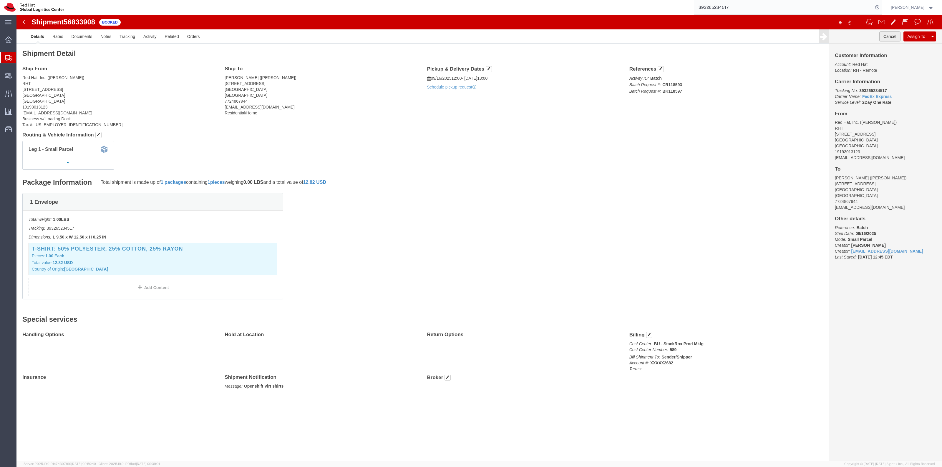
click button "Cancel"
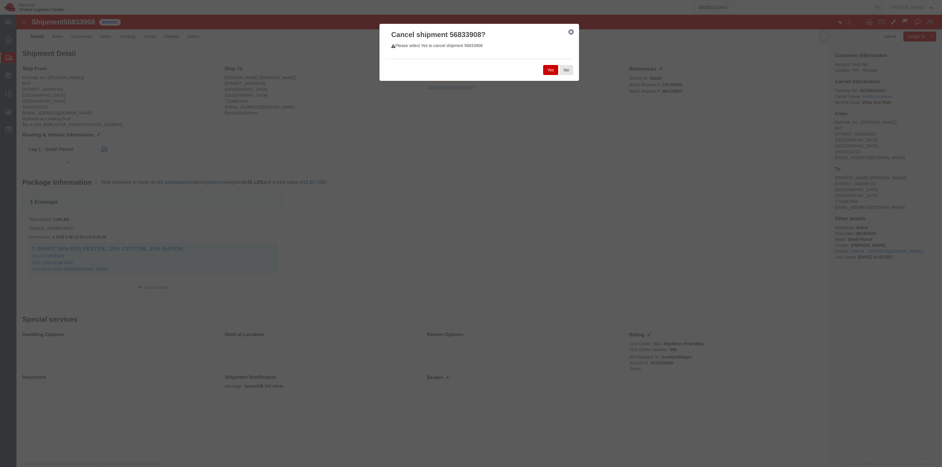
click button "Yes"
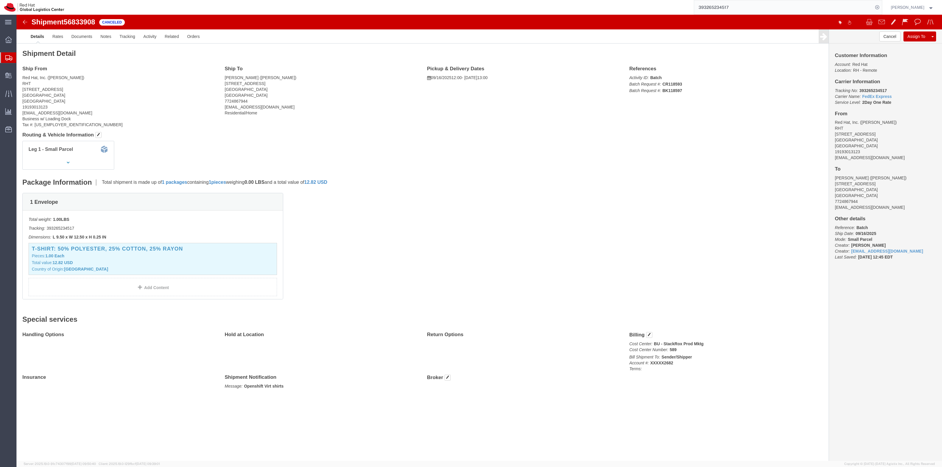
click at [0, 0] on span "Create Shipment" at bounding box center [0, 0] width 0 height 0
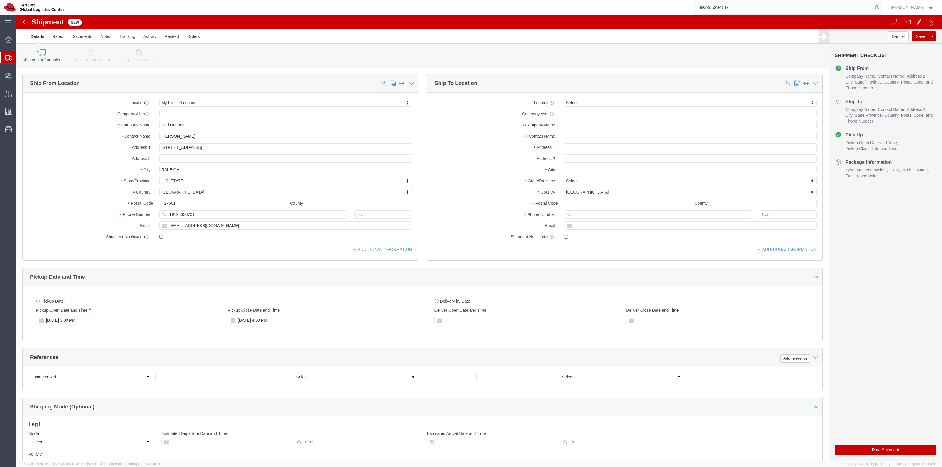
select select
click input "text"
type input "B"
type input "[PERSON_NAME]"
drag, startPoint x: 172, startPoint y: 119, endPoint x: 92, endPoint y: 116, distance: 80.1
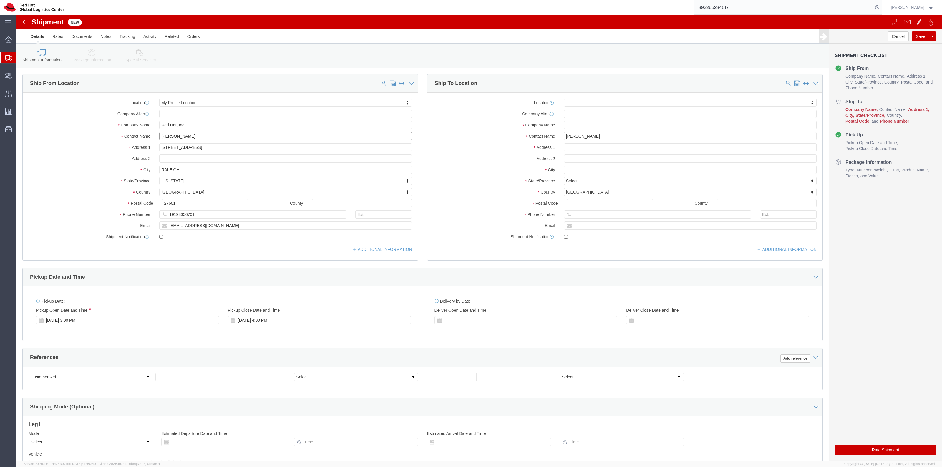
click div "Contact Name [PERSON_NAME]"
type input "[PERSON_NAME]"
click p "- Red Hat, Inc. - ([PERSON_NAME]) [STREET_ADDRESS]"
select select "38014"
type input "[EMAIL_ADDRESS][DOMAIN_NAME]"
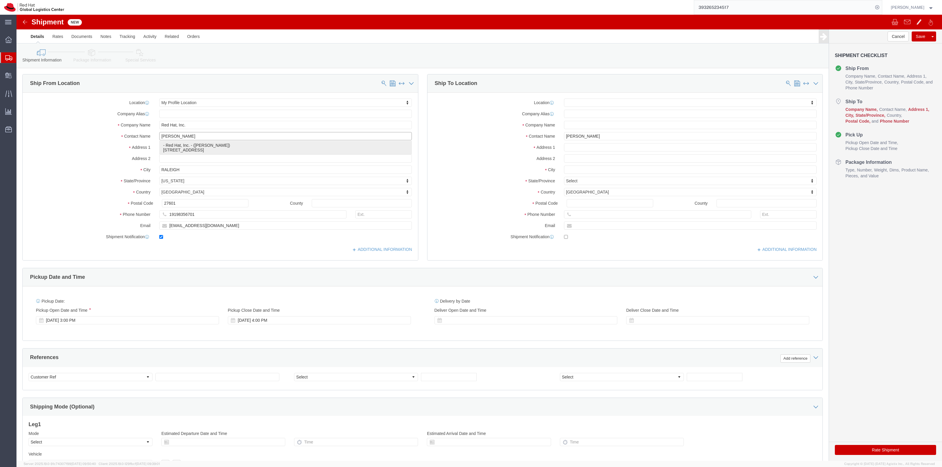
checkbox input "true"
type input "[PERSON_NAME]"
select select "NC"
type input "[PERSON_NAME]"
click input "[PERSON_NAME]"
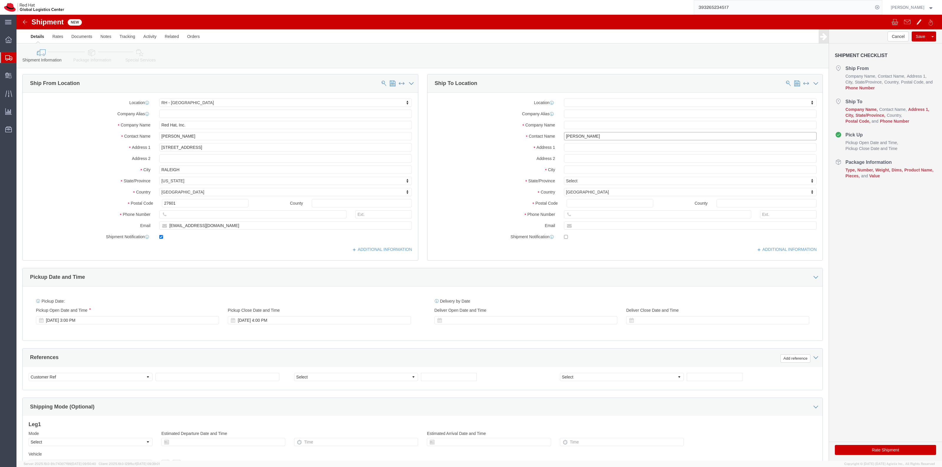
drag, startPoint x: 560, startPoint y: 120, endPoint x: 513, endPoint y: 110, distance: 48.8
click div "Location My Profile Location [GEOGRAPHIC_DATA] - [GEOGRAPHIC_DATA] - [GEOGRAPHI…"
drag, startPoint x: 581, startPoint y: 125, endPoint x: 472, endPoint y: 124, distance: 108.9
click div "Contact Name [PERSON_NAME] [PERSON_NAME]"
type input "[PERSON_NAME]"
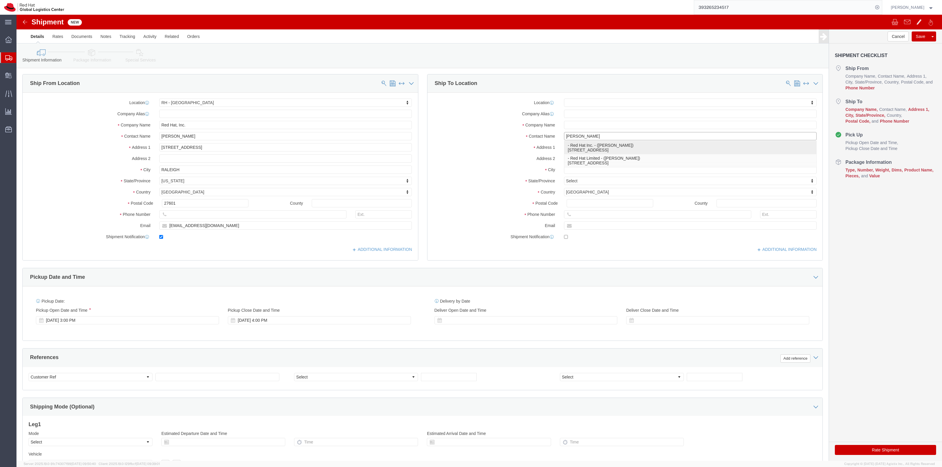
click p "- Red Hat Inc. - ([PERSON_NAME]) [STREET_ADDRESS]"
select select "37929"
type input "Red Hat Inc."
type input "[STREET_ADDRESS]"
type input "4th Floor"
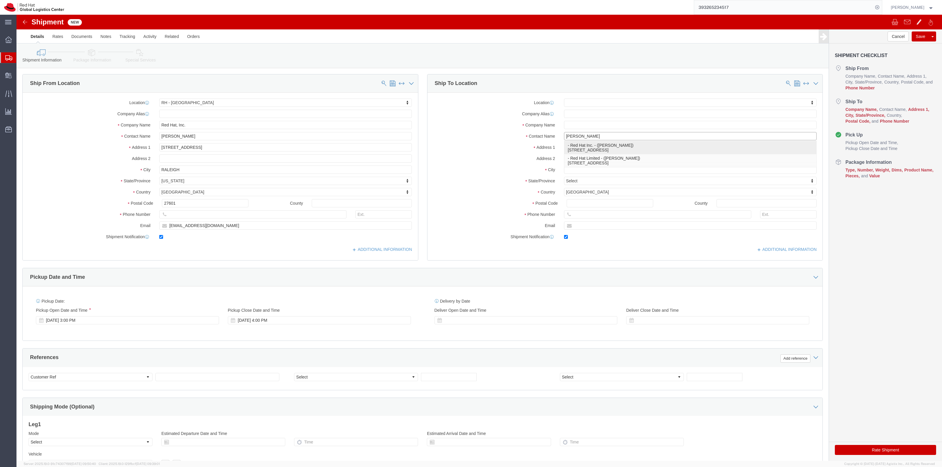
type input "[GEOGRAPHIC_DATA]"
type input "02210"
type input "[EMAIL_ADDRESS][DOMAIN_NAME]"
checkbox input "true"
type input "[PERSON_NAME]"
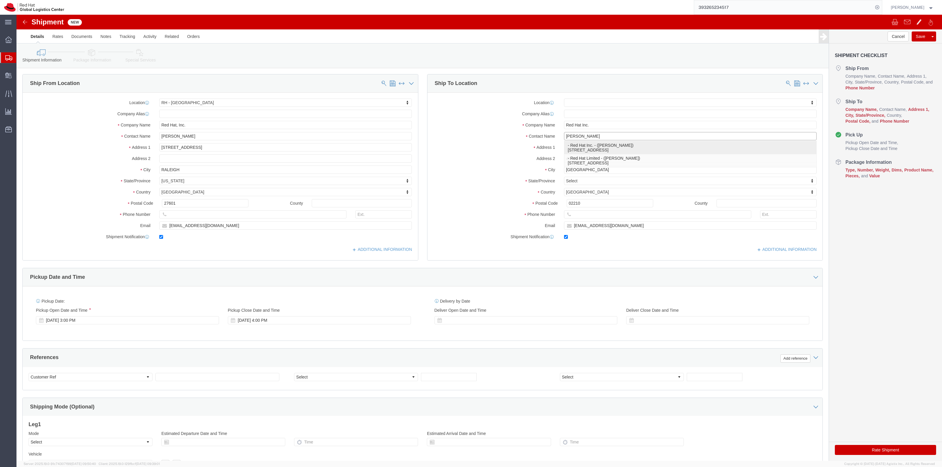
select select "MA"
type input "[PERSON_NAME]"
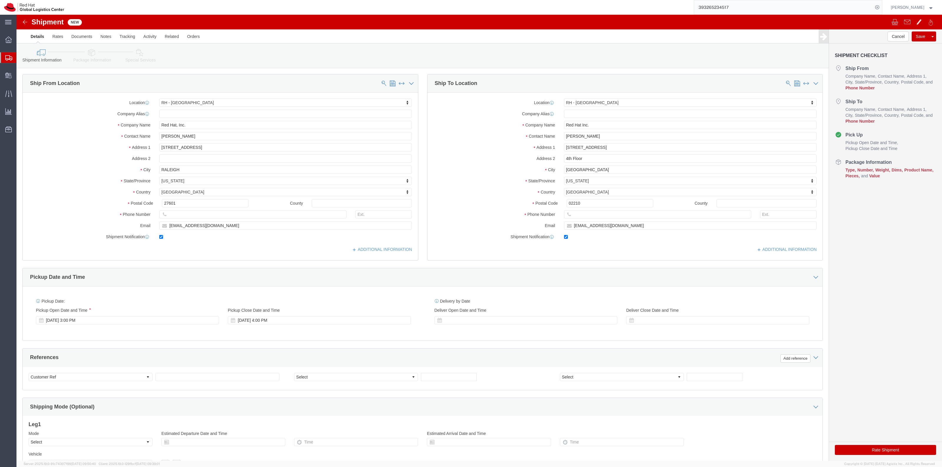
click icon
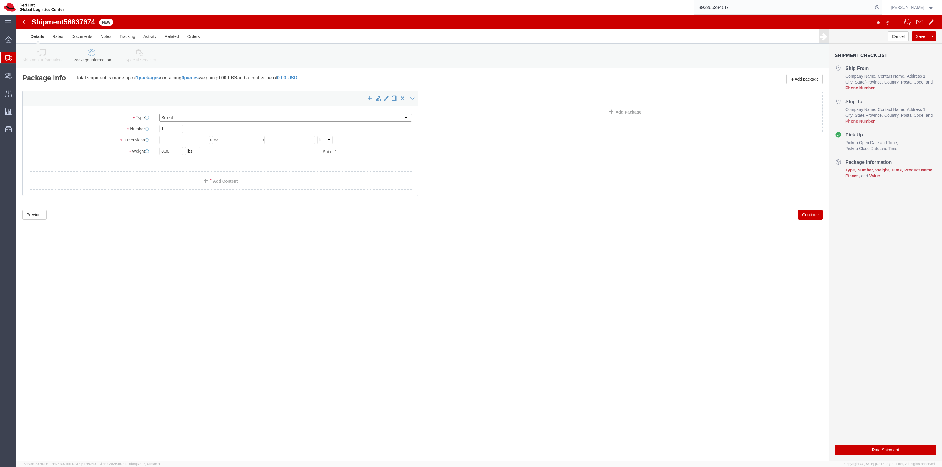
click select "Select Case(s) Crate(s) Envelope Large Box Medium Box PAK Skid(s) Small Box Sma…"
select select "YRPK"
click select "Select Case(s) Crate(s) Envelope Large Box Medium Box PAK Skid(s) Small Box Sma…"
click input "text"
click icon
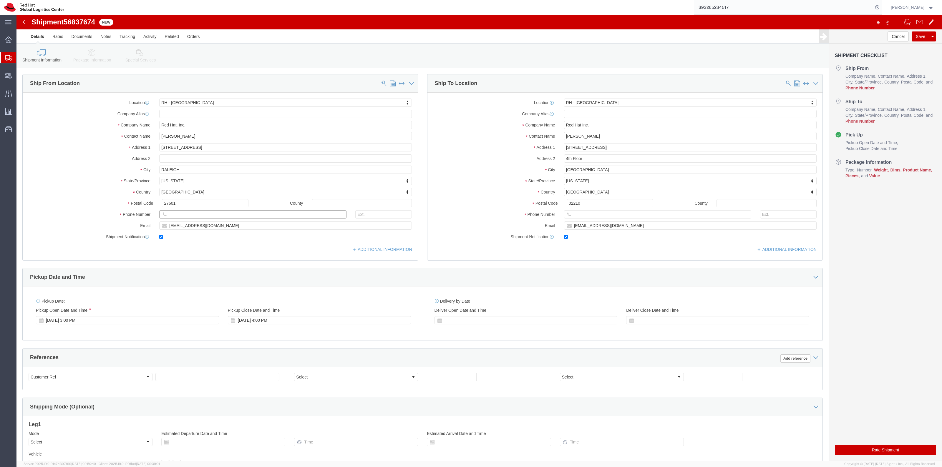
click input "text"
paste input "[PHONE_NUMBER]"
type input "[PHONE_NUMBER]"
drag, startPoint x: 577, startPoint y: 123, endPoint x: 506, endPoint y: 115, distance: 71.0
click div "Location [GEOGRAPHIC_DATA] - [GEOGRAPHIC_DATA] My Profile Location [GEOGRAPHIC_…"
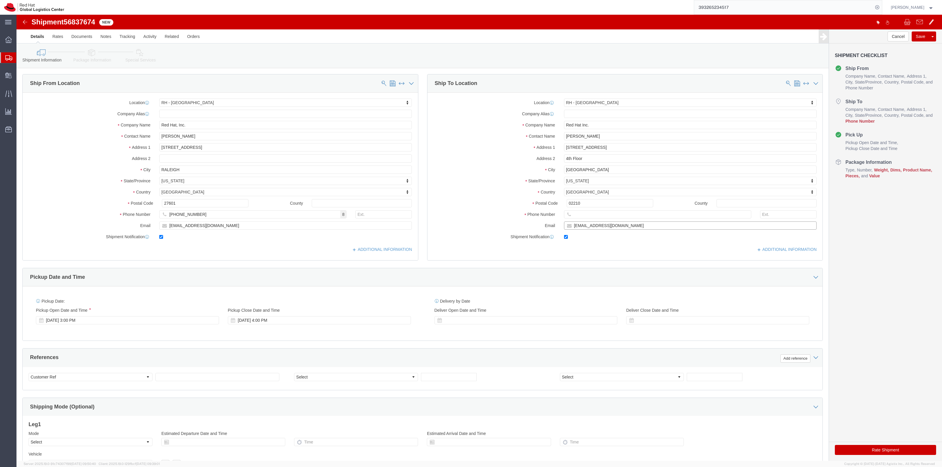
drag, startPoint x: 605, startPoint y: 210, endPoint x: 531, endPoint y: 215, distance: 73.8
click div "Email [EMAIL_ADDRESS][DOMAIN_NAME]"
click input "text"
paste input "[PHONE_NUMBER]"
type input "[PHONE_NUMBER]"
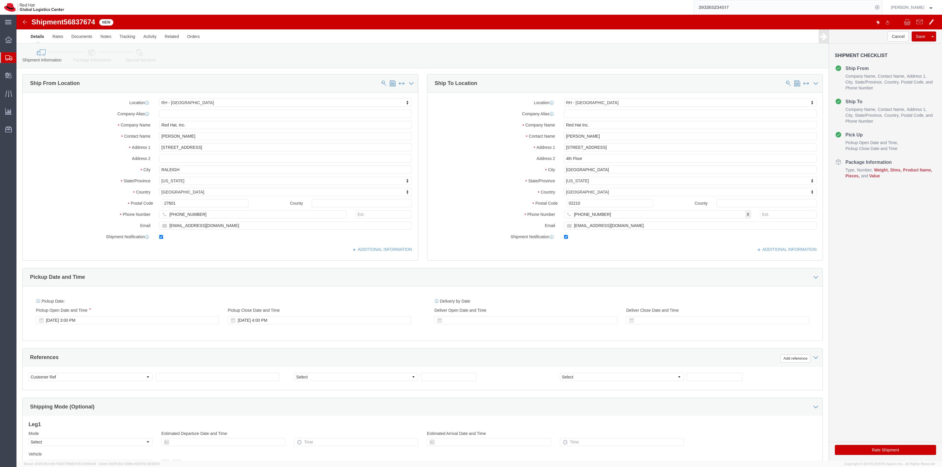
click div "Please fix the following errors Ship From Location Location [GEOGRAPHIC_DATA] -…"
click link "Package Information"
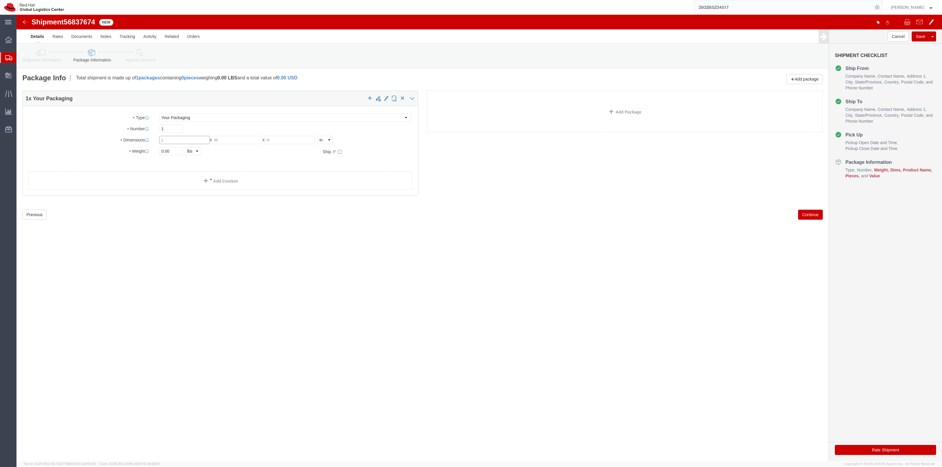
click input "text"
type input "13"
type input "10"
type input "4"
drag, startPoint x: 156, startPoint y: 135, endPoint x: 128, endPoint y: 133, distance: 28.0
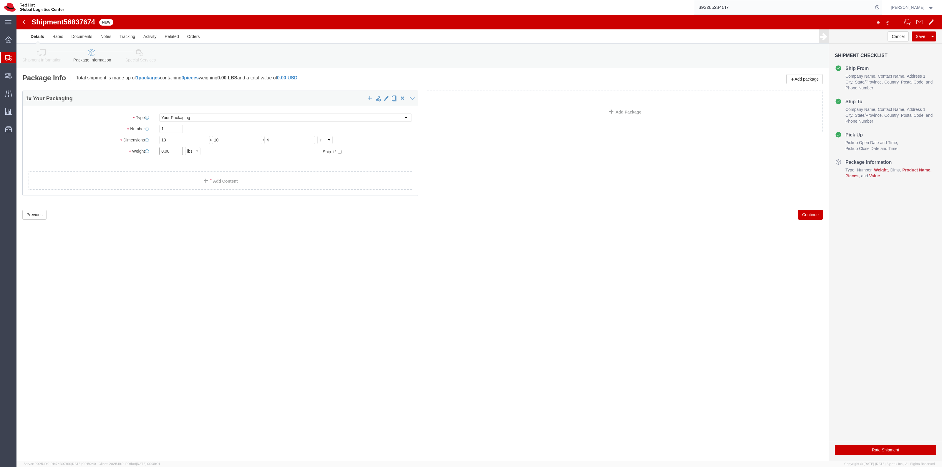
click div "Weight 0.00 Select kgs lbs Ship. t°"
type input "3"
click div "1 x Your Packaging Package Type Select Case(s) Crate(s) Envelope Large Box Medi…"
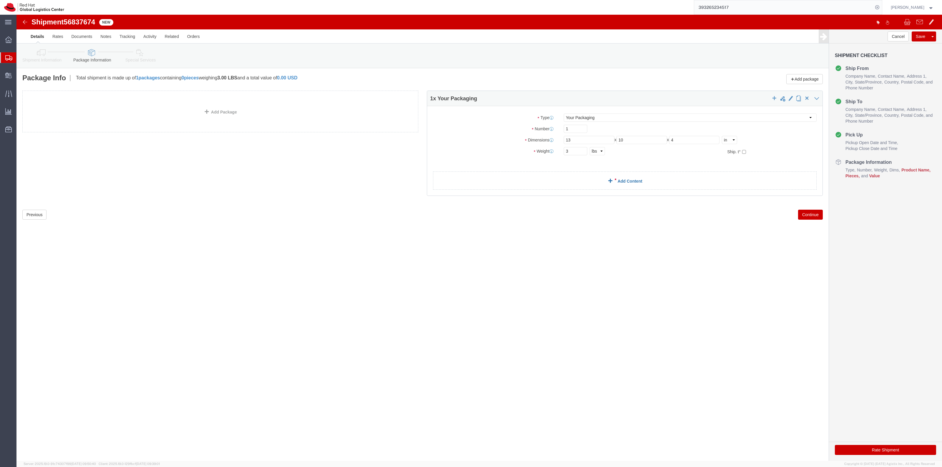
click span
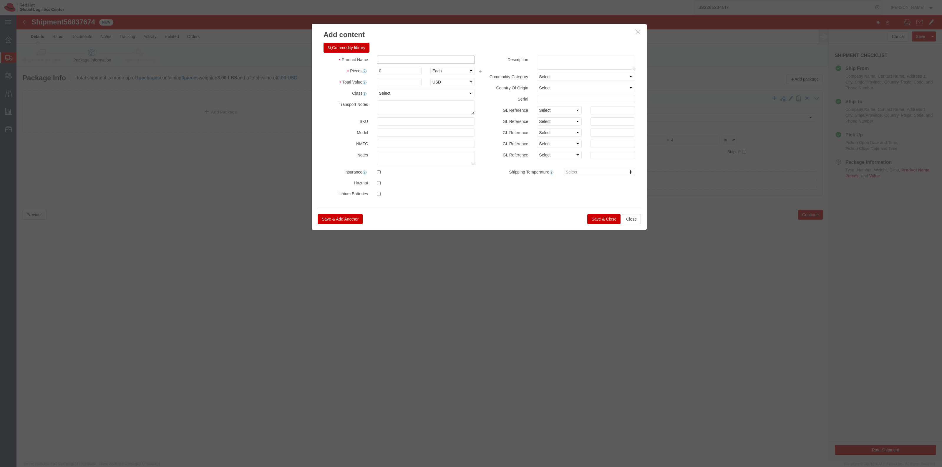
click input "text"
type input "Swag"
click div "Pieces 0 Select Bag Barrels 100Board Feet Bottle Box Blister Pack Carats Can Ca…"
type input "2"
click input "text"
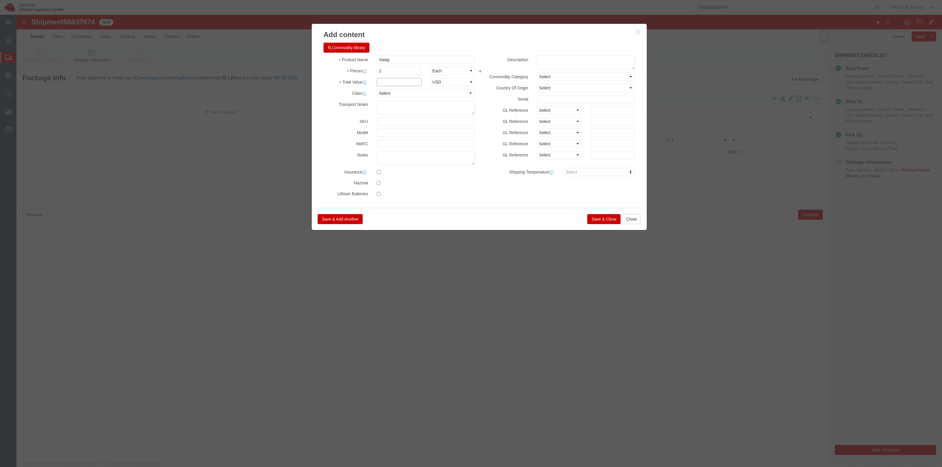
type input "1"
type input "100"
click div "Save & Add Another Save & Close Close"
click button "Save & Close"
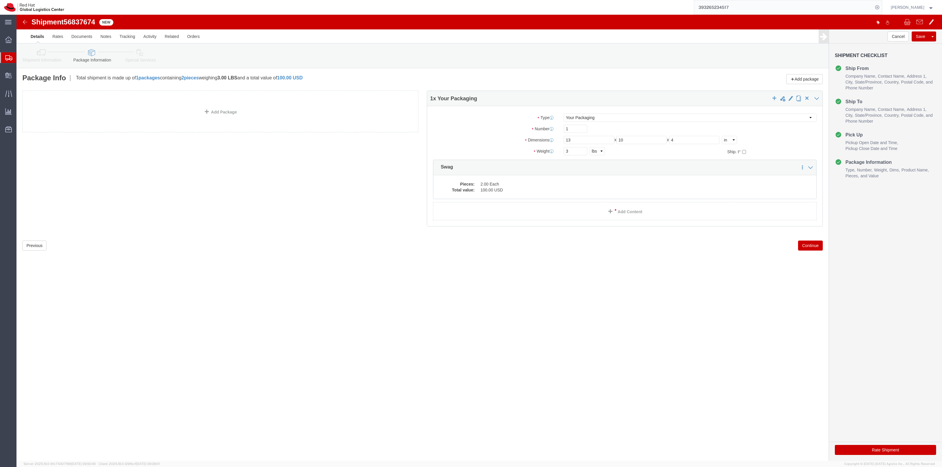
click icon
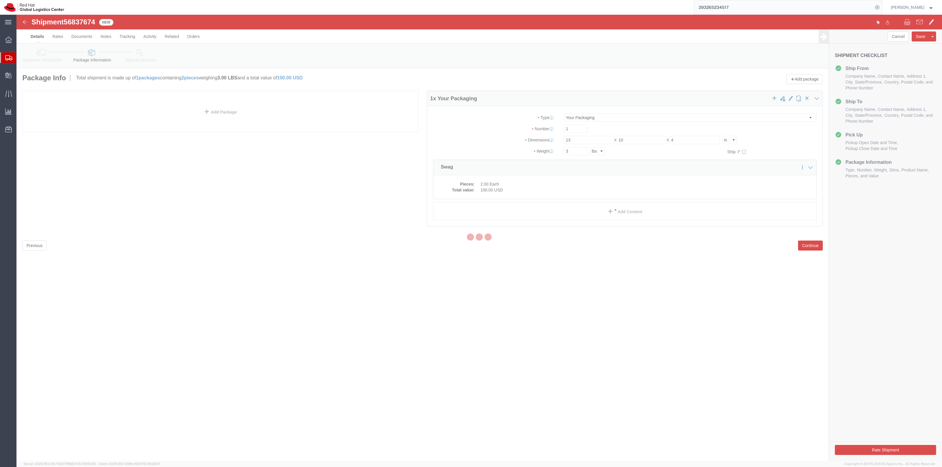
select select
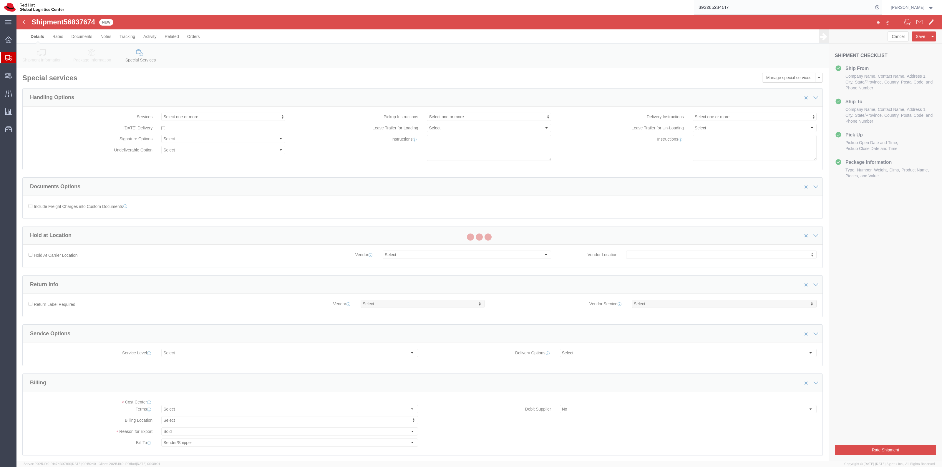
select select "COSTCENTER"
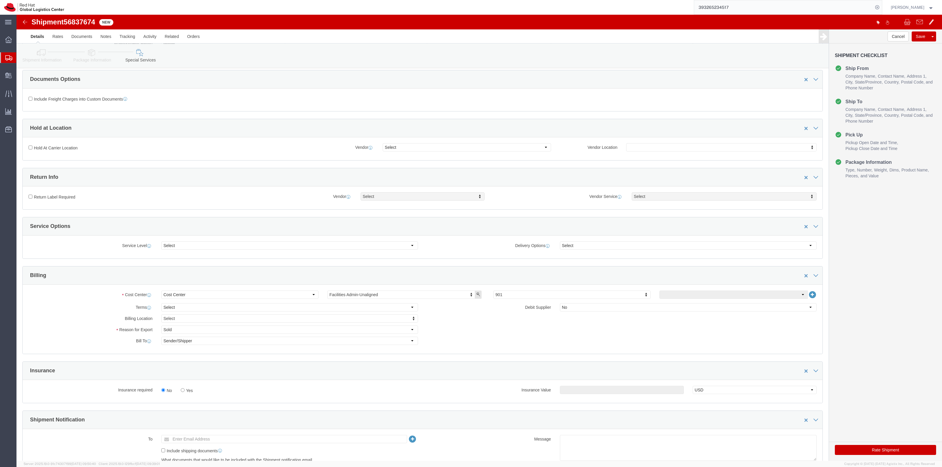
scroll to position [110, 0]
type input "813"
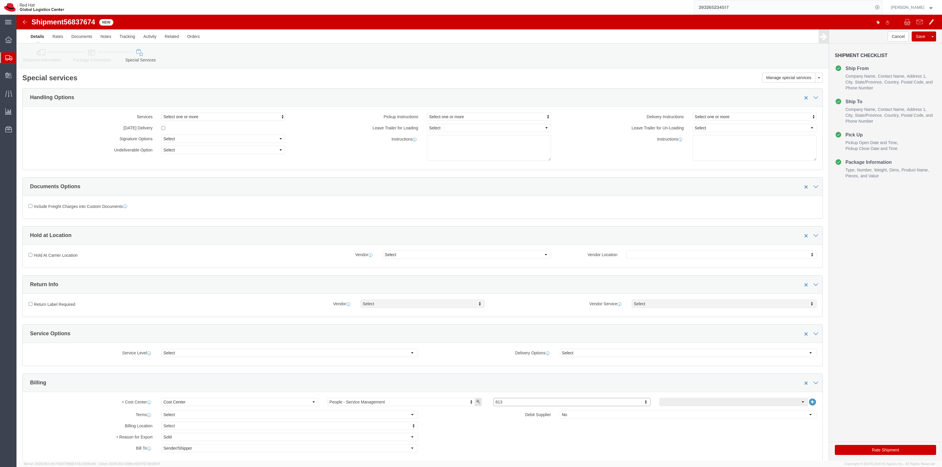
click link "Package Information"
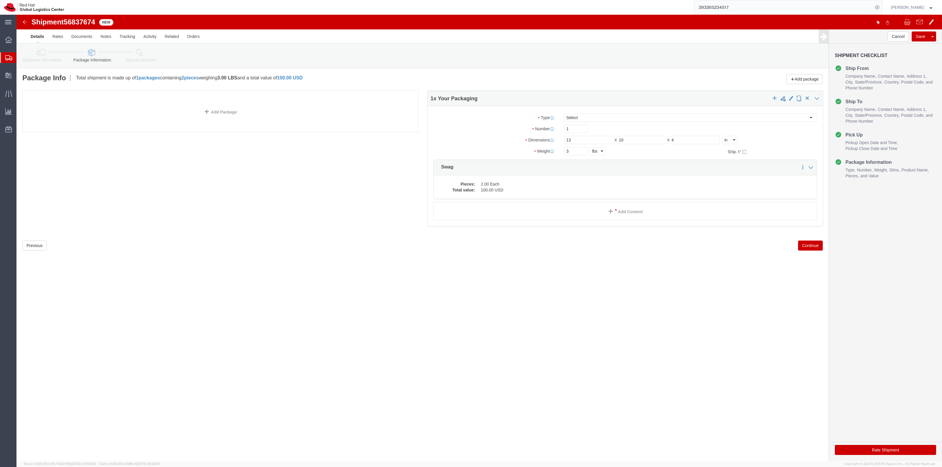
click link "Shipment Information"
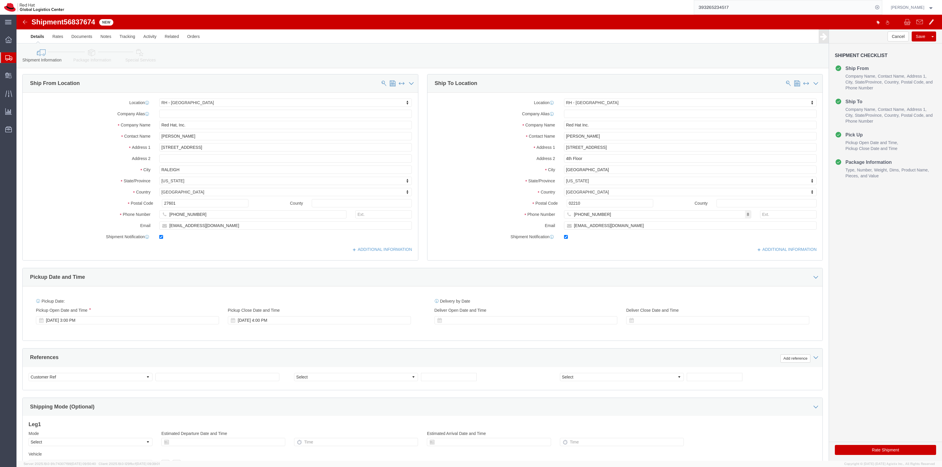
click button "Rate Shipment"
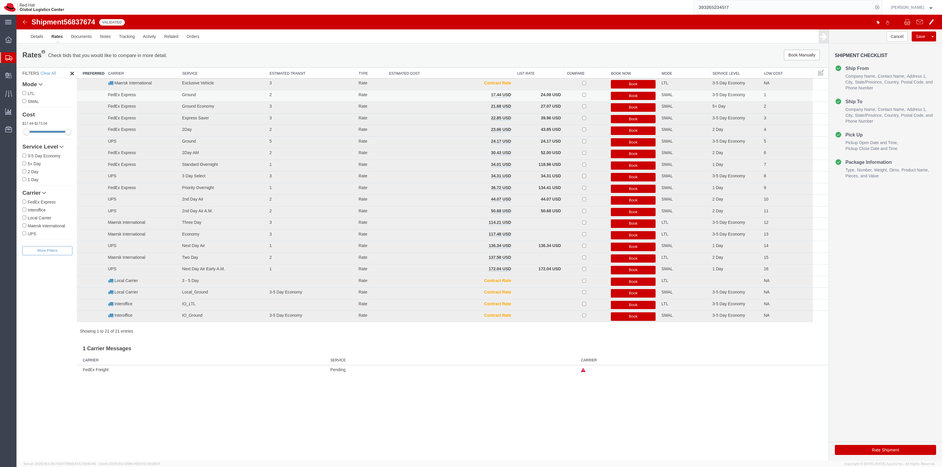
click at [626, 96] on button "Book" at bounding box center [633, 96] width 45 height 9
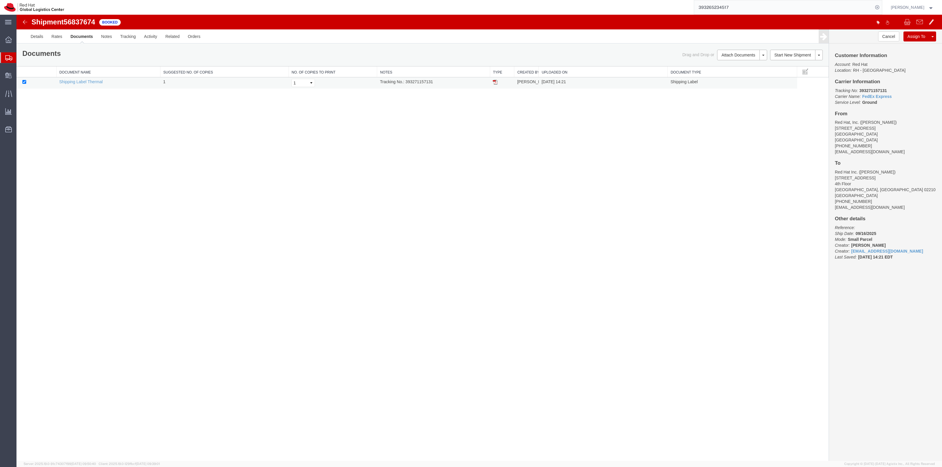
click at [495, 83] on img at bounding box center [495, 82] width 5 height 5
drag, startPoint x: 800, startPoint y: 5, endPoint x: 693, endPoint y: 4, distance: 106.3
click at [694, 4] on div "393265234517 Ship ID Ship From Ship To Tracking Nu. Status Ship ID 56833908 Shi…" at bounding box center [475, 7] width 814 height 15
type input "CR118363"
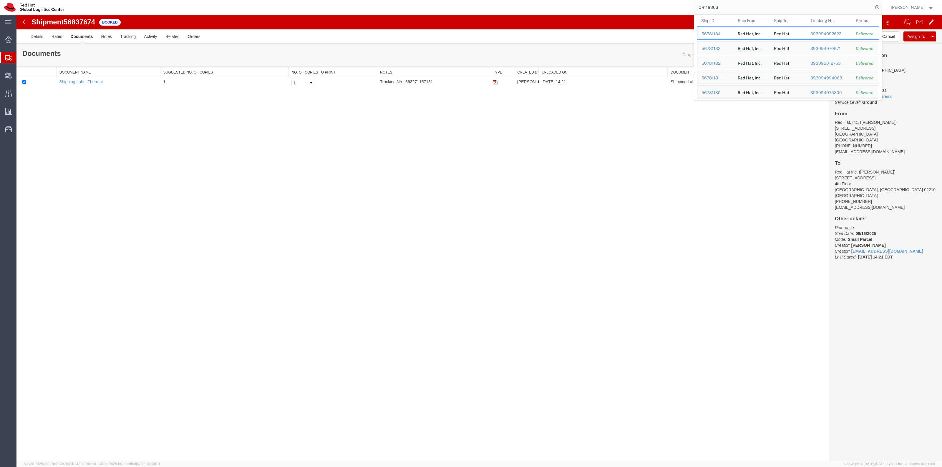
click at [729, 34] on div "56781184" at bounding box center [715, 34] width 28 height 6
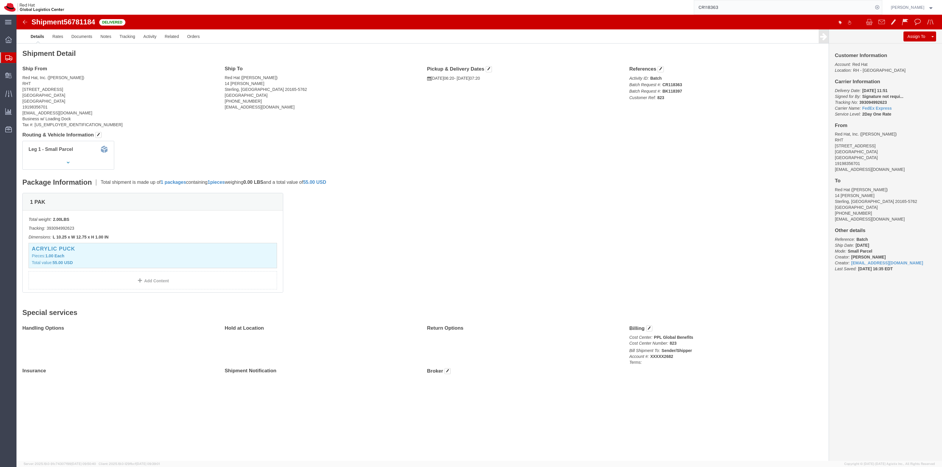
drag, startPoint x: 31, startPoint y: 69, endPoint x: 34, endPoint y: 70, distance: 3.3
click at [0, 0] on span "Shipment Manager" at bounding box center [0, 0] width 0 height 0
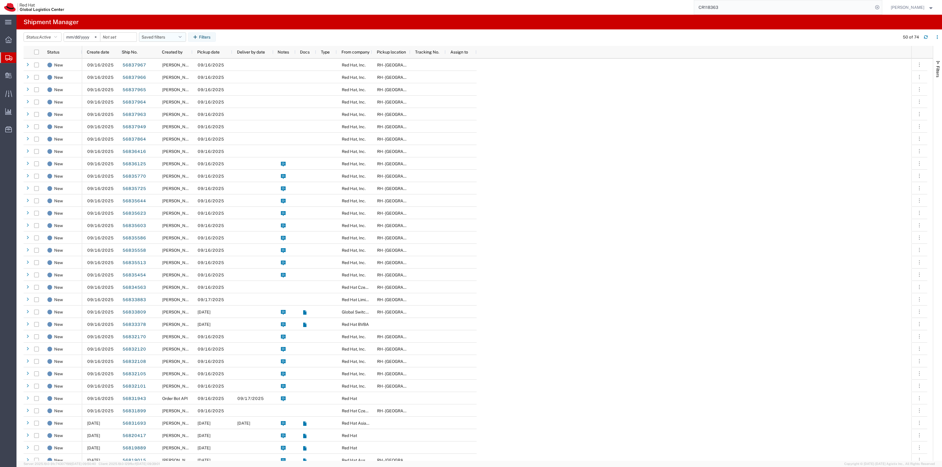
click at [185, 33] on button "Saved filters" at bounding box center [162, 36] width 47 height 9
click at [173, 65] on span "New filter save" at bounding box center [178, 62] width 77 height 11
type input "[DATE]"
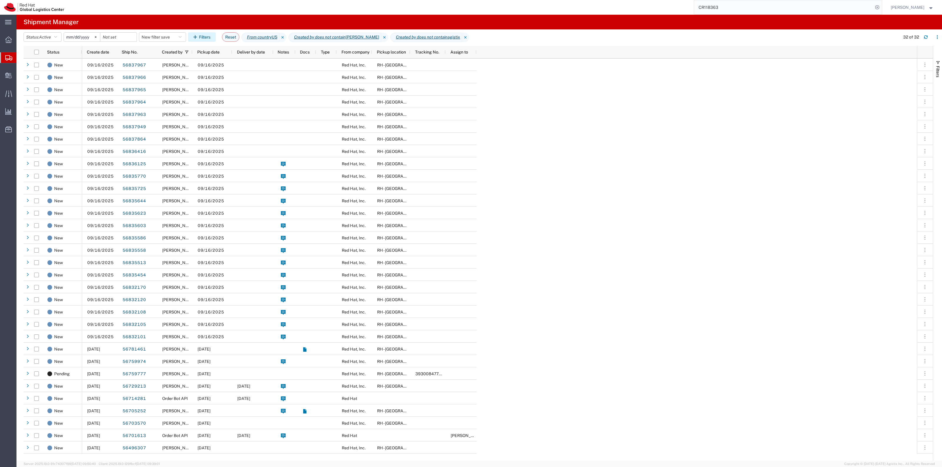
click at [202, 36] on button "Filters" at bounding box center [202, 36] width 28 height 9
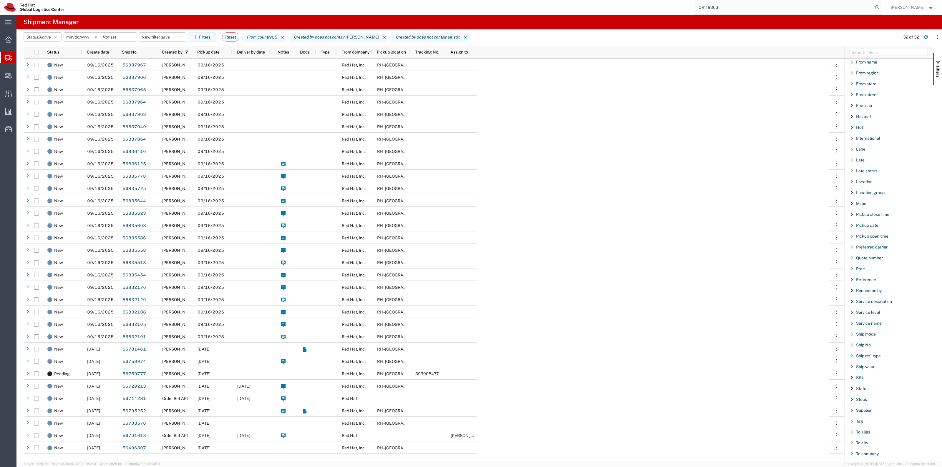
scroll to position [221, 0]
click at [869, 280] on span "Reference" at bounding box center [866, 279] width 20 height 5
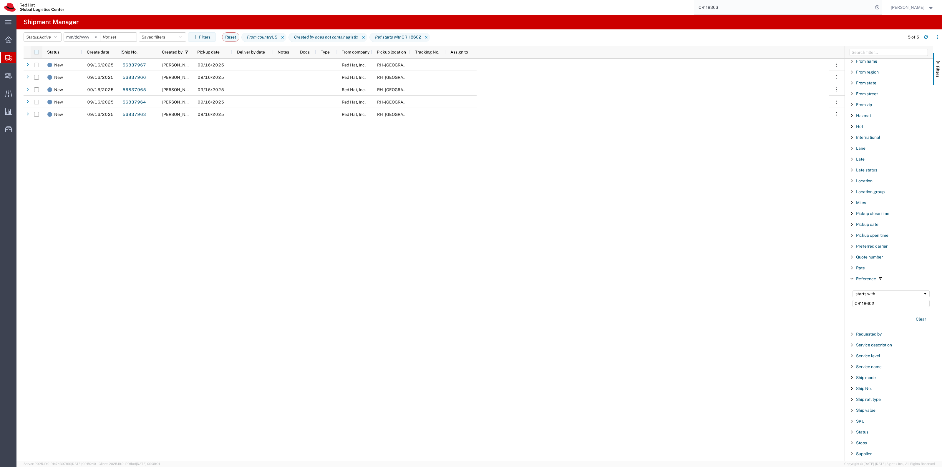
type input "CR118602"
click at [37, 51] on input "checkbox" at bounding box center [36, 52] width 5 height 5
checkbox input "true"
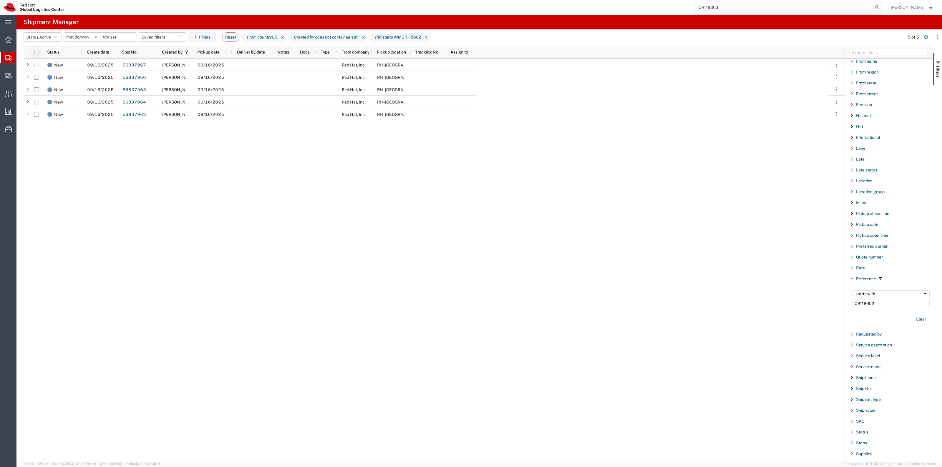
checkbox input "true"
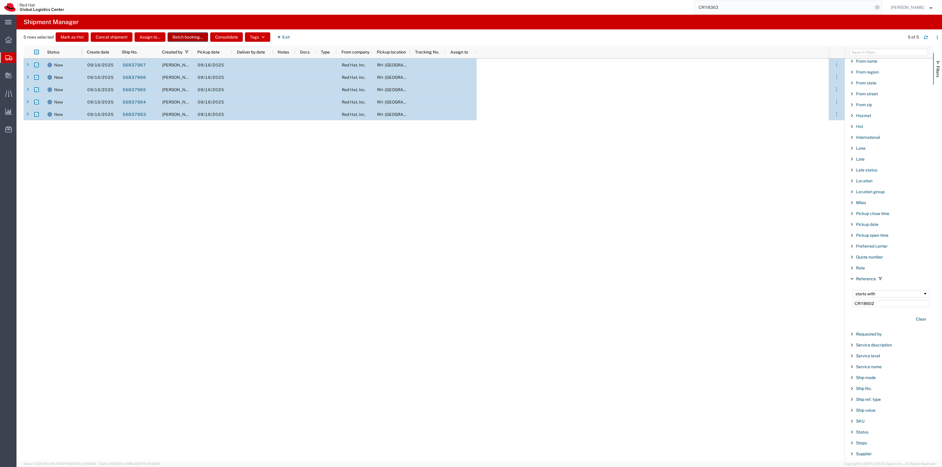
click at [184, 38] on button "Batch booking..." at bounding box center [187, 36] width 41 height 9
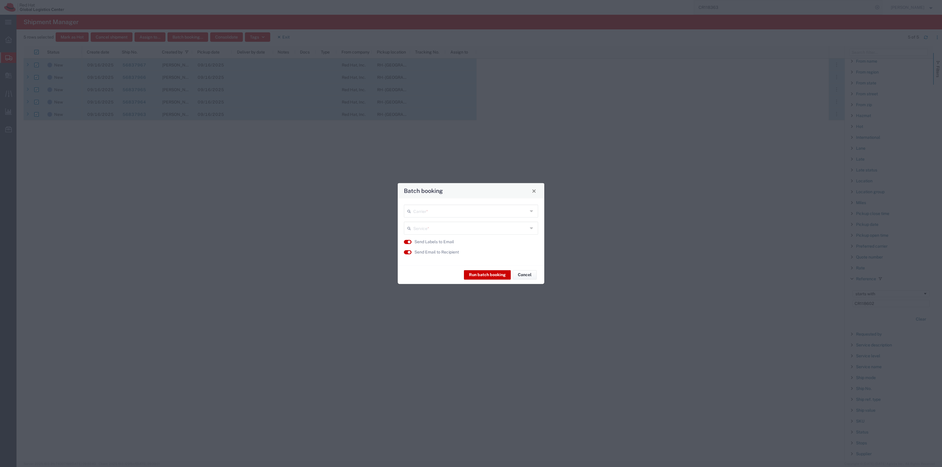
click at [473, 214] on input "text" at bounding box center [470, 211] width 114 height 10
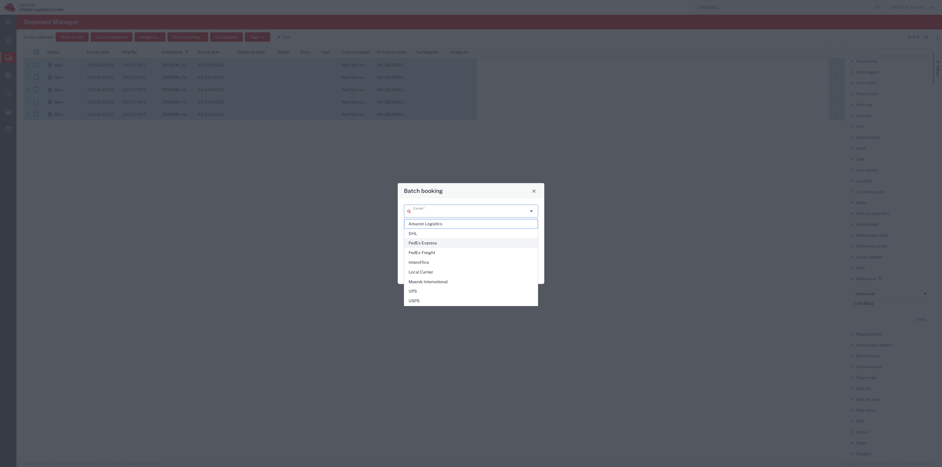
click at [451, 241] on span "FedEx Express" at bounding box center [470, 243] width 133 height 9
type input "FedEx Express"
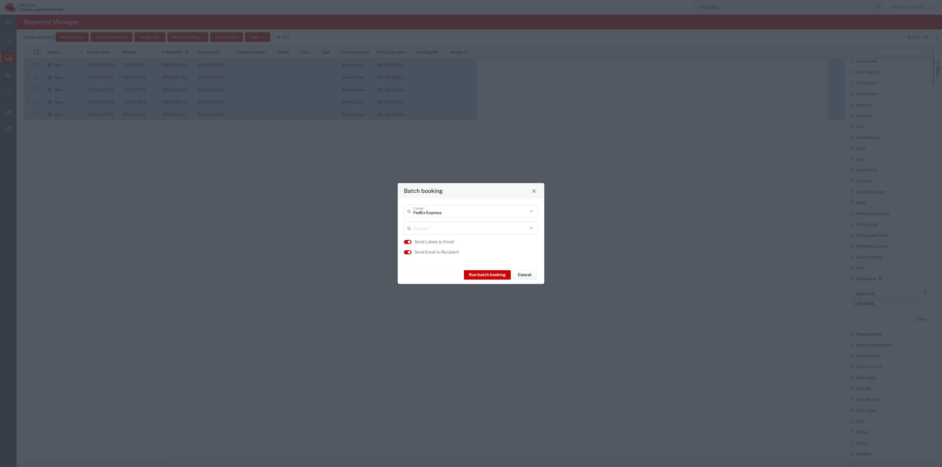
click at [449, 230] on input "text" at bounding box center [470, 228] width 114 height 10
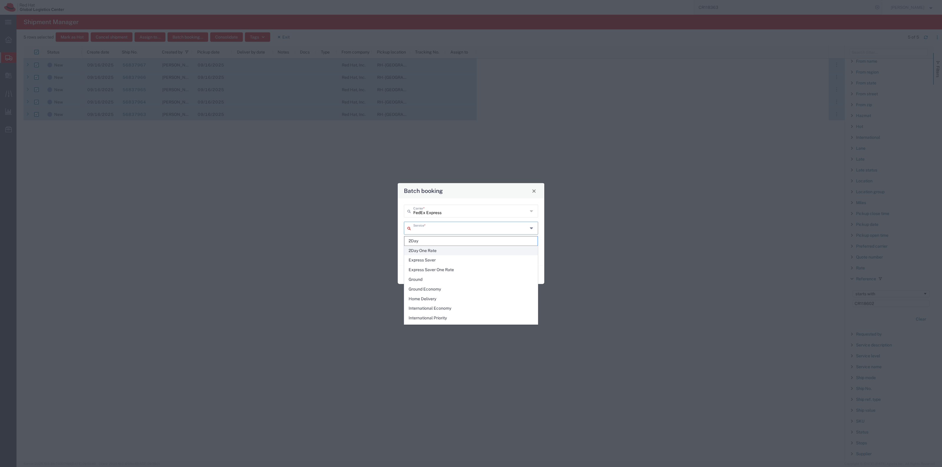
click at [451, 248] on span "2Day One Rate" at bounding box center [470, 250] width 133 height 9
type input "2Day One Rate"
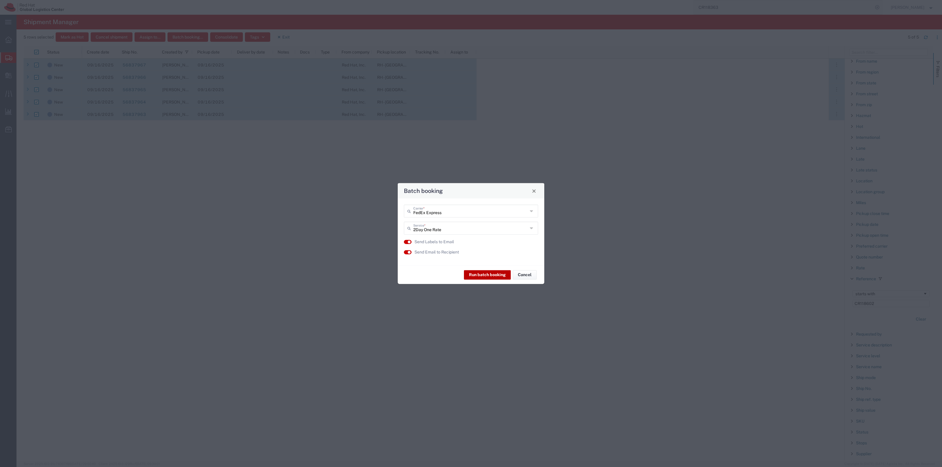
click at [480, 271] on button "Run batch booking" at bounding box center [487, 274] width 47 height 9
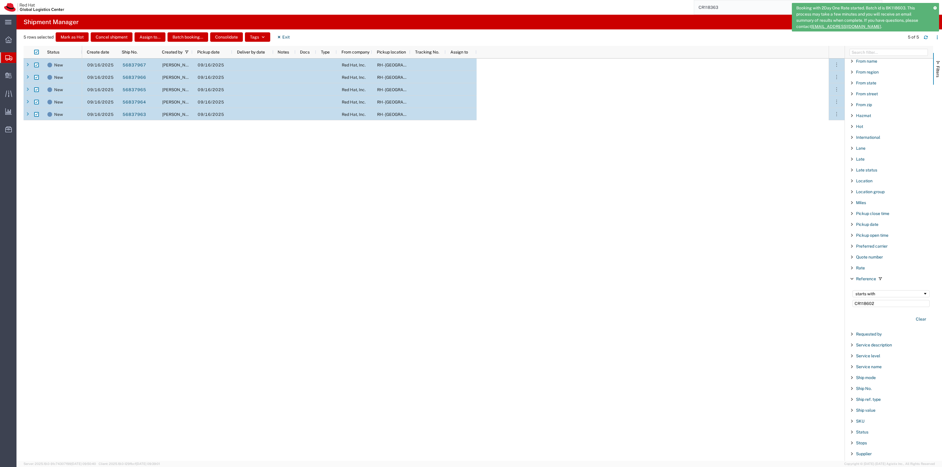
click at [935, 5] on div "Booking with 2Day One Rate started. Batch id is BK118603. This process may take…" at bounding box center [865, 17] width 147 height 29
click at [294, 34] on button "Exit" at bounding box center [283, 36] width 22 height 9
checkbox input "false"
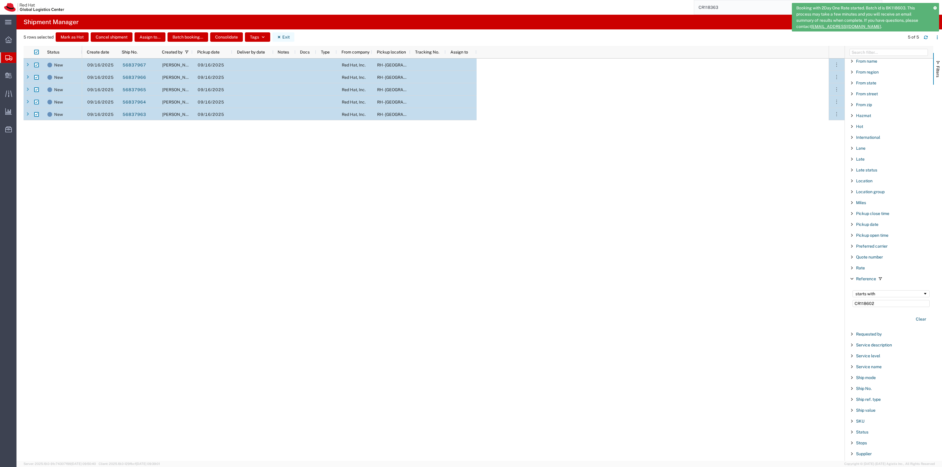
checkbox input "false"
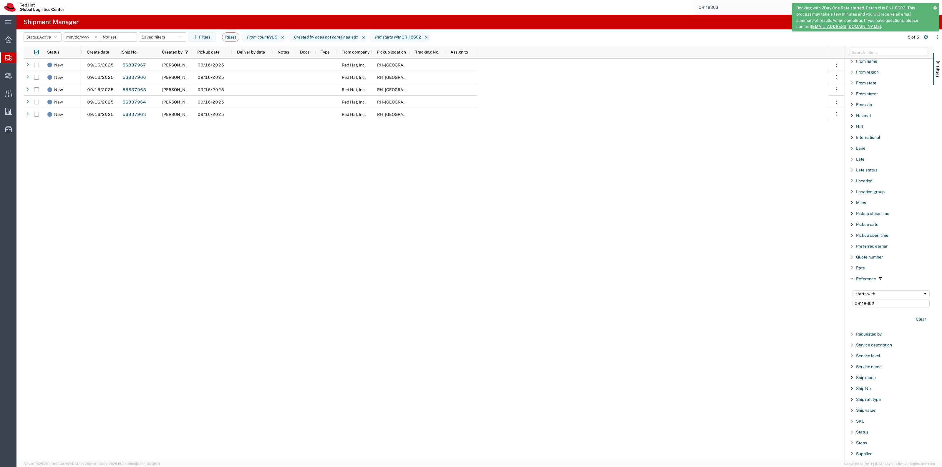
click at [935, 8] on icon at bounding box center [934, 7] width 3 height 3
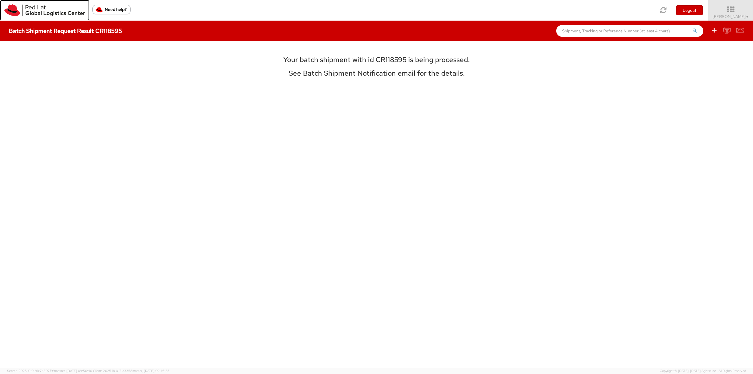
click at [34, 9] on img at bounding box center [44, 10] width 81 height 12
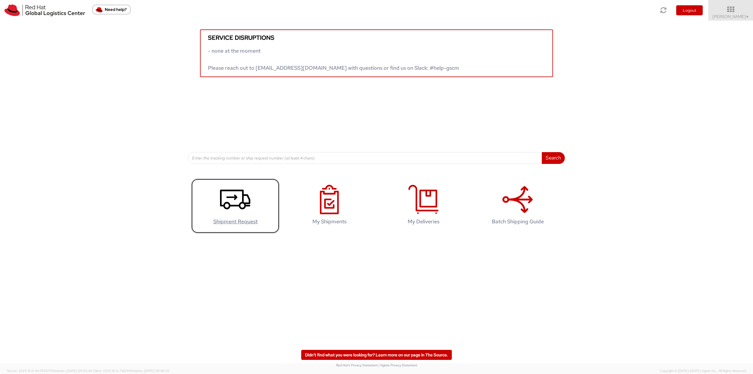
click at [219, 200] on link "Shipment Request" at bounding box center [235, 206] width 88 height 55
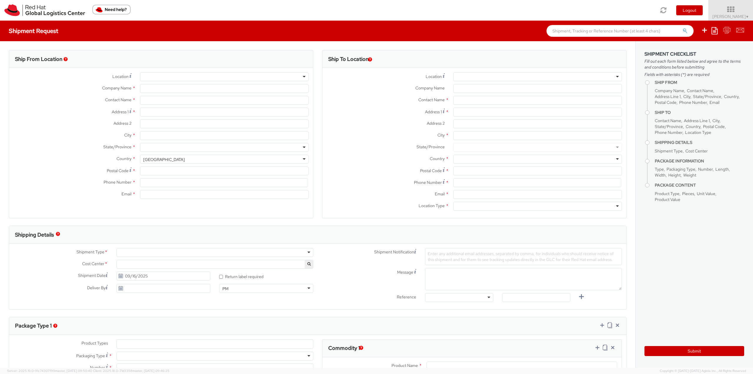
select select "901"
select select
type input "Red Hat, Inc."
type input "[PERSON_NAME]"
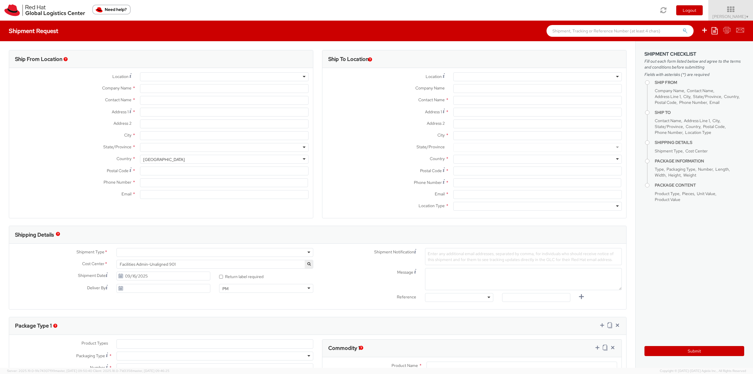
type input "[STREET_ADDRESS]"
type input "RALEIGH"
type input "27601"
type input "19198356701"
type input "[EMAIL_ADDRESS][DOMAIN_NAME]"
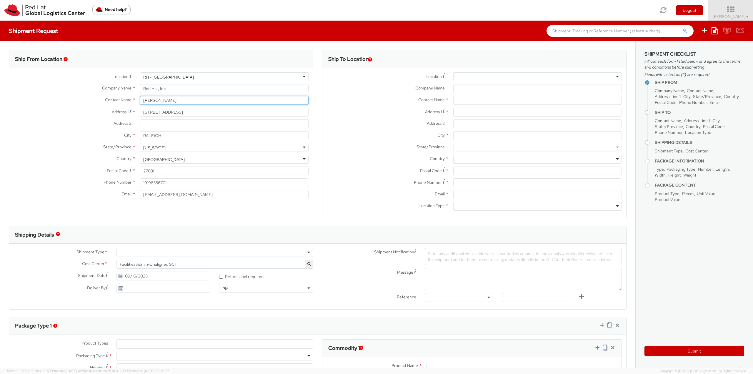
drag, startPoint x: 180, startPoint y: 99, endPoint x: 127, endPoint y: 94, distance: 53.3
click at [129, 94] on div "Location * RH - Raleigh RH - Raleigh RH - Amsterdam - MSO RH - Amsterdam Data C…" at bounding box center [161, 137] width 304 height 130
type input "[PERSON_NAME]"
drag, startPoint x: 183, startPoint y: 195, endPoint x: 118, endPoint y: 186, distance: 65.9
click at [118, 186] on div "Location * RH - Raleigh RH - Raleigh RH - Amsterdam - MSO RH - Amsterdam Data C…" at bounding box center [161, 137] width 304 height 130
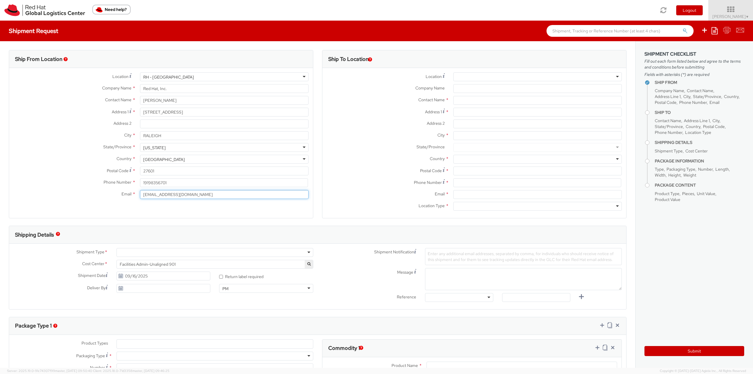
paste input "kstrang"
type input "[EMAIL_ADDRESS][DOMAIN_NAME]"
click at [264, 255] on div at bounding box center [215, 252] width 197 height 9
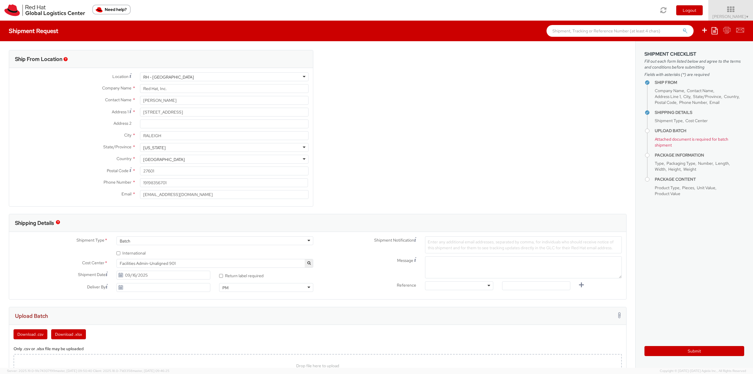
click at [265, 261] on span "Facilities Admin-Unaligned 901" at bounding box center [215, 263] width 190 height 5
click at [262, 275] on input "search" at bounding box center [214, 273] width 192 height 9
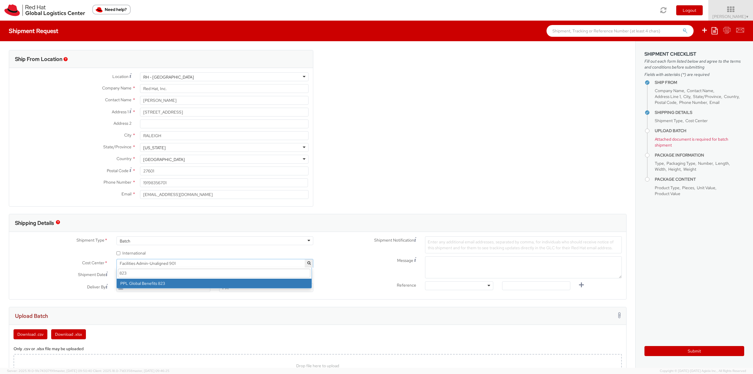
type input "823"
select select "823"
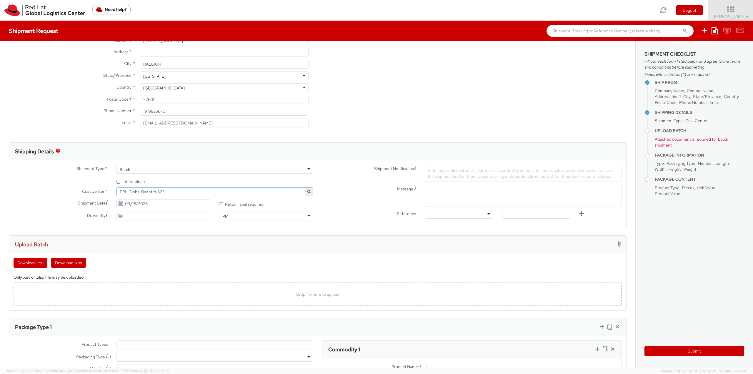
scroll to position [88, 0]
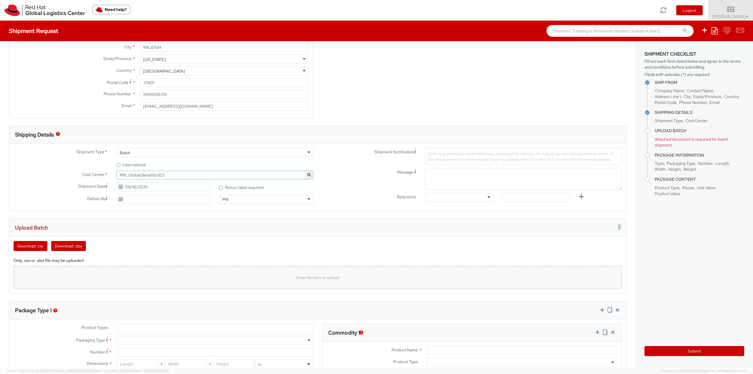
click at [291, 276] on div "Drop file here to upload" at bounding box center [317, 277] width 599 height 14
type input "C:\fakepath\Pucks na.csv"
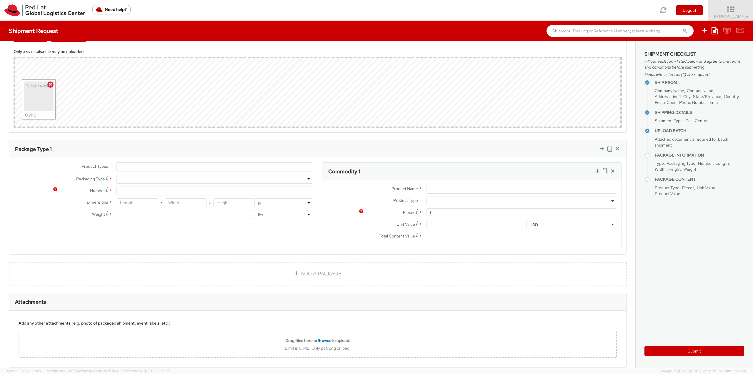
scroll to position [328, 0]
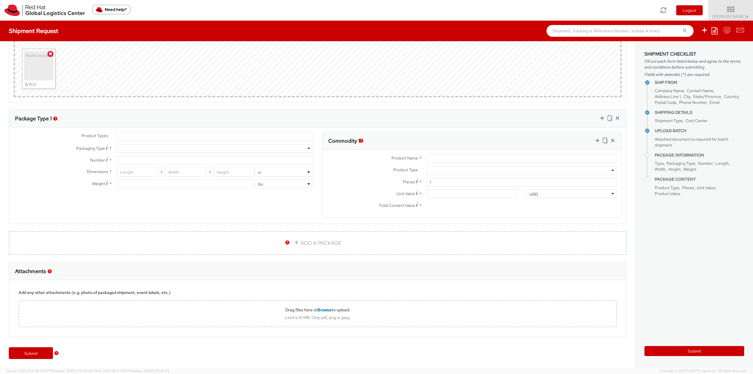
click at [229, 145] on div at bounding box center [215, 148] width 197 height 9
type input "10.25"
type input "12.75"
type input "1"
click at [180, 157] on input "Number *" at bounding box center [215, 160] width 197 height 9
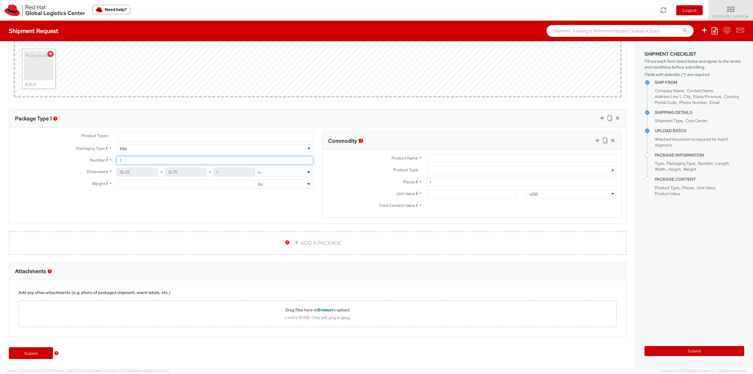
type input "1"
click at [163, 182] on input "number" at bounding box center [185, 184] width 137 height 9
type input "2"
click at [427, 159] on input "Product Name *" at bounding box center [522, 158] width 191 height 9
type input "Puck Award"
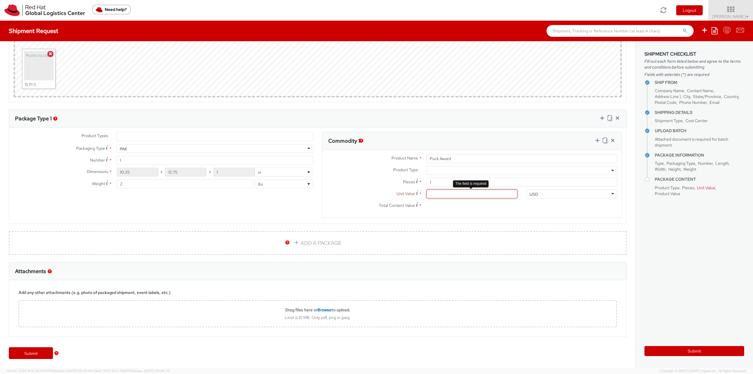
click at [446, 190] on input "Unit Value *" at bounding box center [472, 194] width 91 height 9
type input "5.00"
type input "55.00"
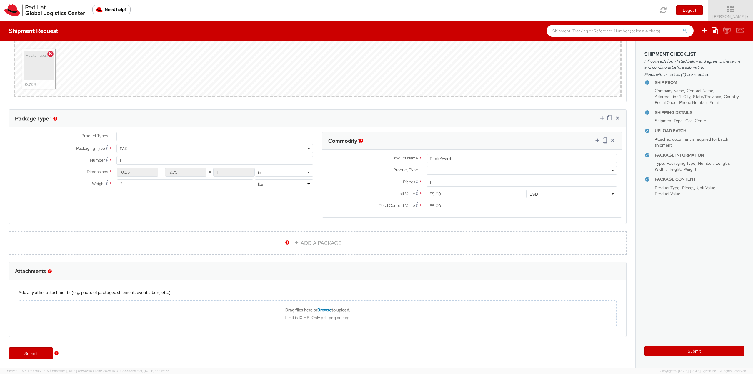
click at [331, 184] on label "Pieces *" at bounding box center [373, 182] width 100 height 8
click at [427, 184] on input "1" at bounding box center [522, 182] width 191 height 9
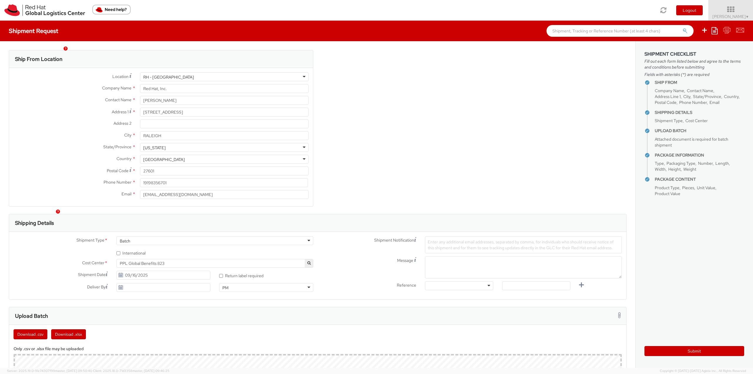
scroll to position [177, 0]
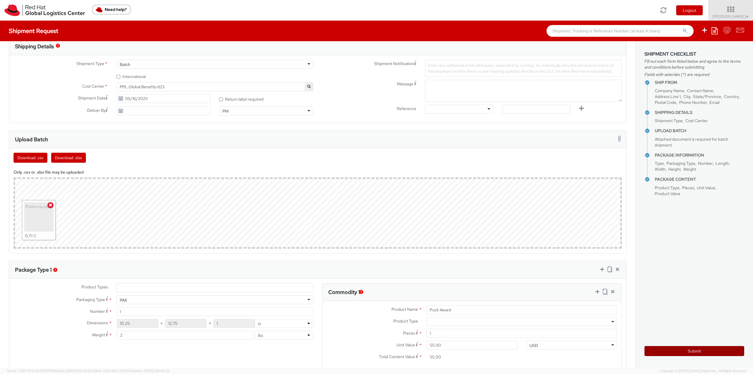
click at [697, 348] on button "Submit" at bounding box center [695, 351] width 100 height 10
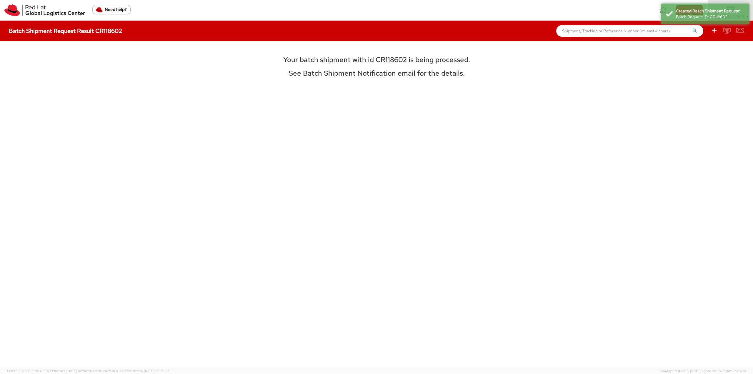
click at [397, 59] on h3 "Your batch shipment with id CR118602 is being processed." at bounding box center [376, 60] width 263 height 8
click at [405, 57] on h3 "Your batch shipment with id CR118602 is being processed." at bounding box center [376, 60] width 263 height 8
drag, startPoint x: 405, startPoint y: 56, endPoint x: 376, endPoint y: 54, distance: 29.5
click at [376, 54] on div "Your batch shipment with id CR118602 is being processed. See Batch Shipment Not…" at bounding box center [376, 204] width 263 height 309
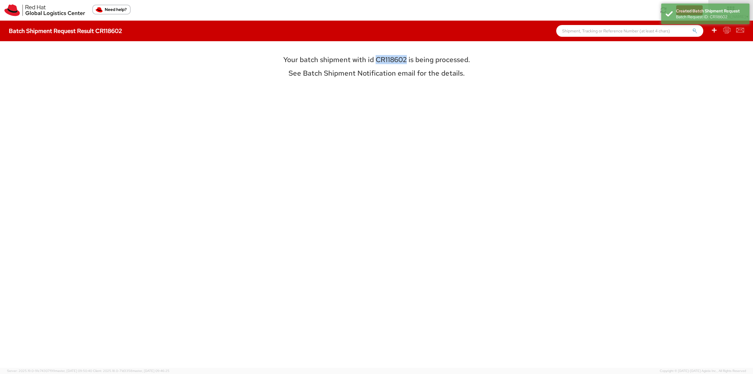
copy h3 "CR118602"
